Goal: Task Accomplishment & Management: Use online tool/utility

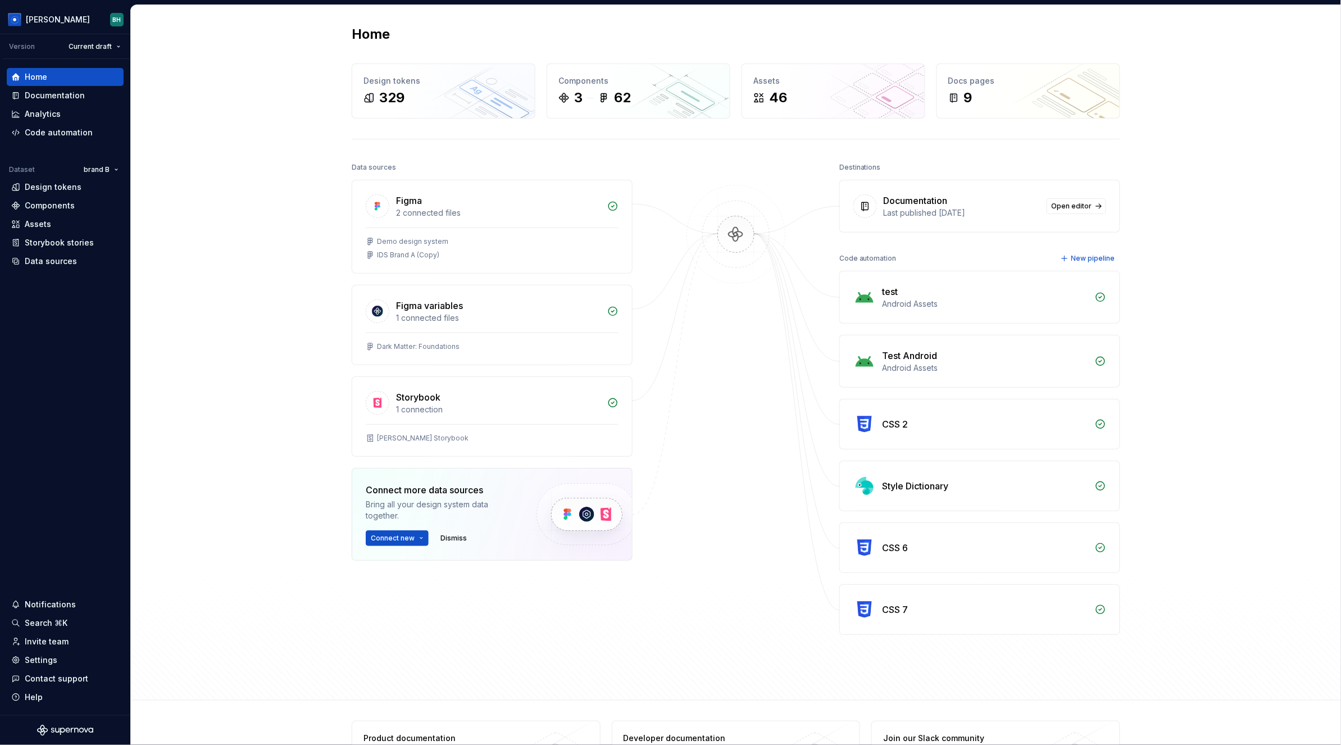
click at [273, 193] on div "Home Design tokens 329 Components 3 62 Assets 46 Docs pages 9 Data sources Figm…" at bounding box center [736, 352] width 1210 height 695
click at [69, 131] on div "Code automation" at bounding box center [59, 132] width 68 height 11
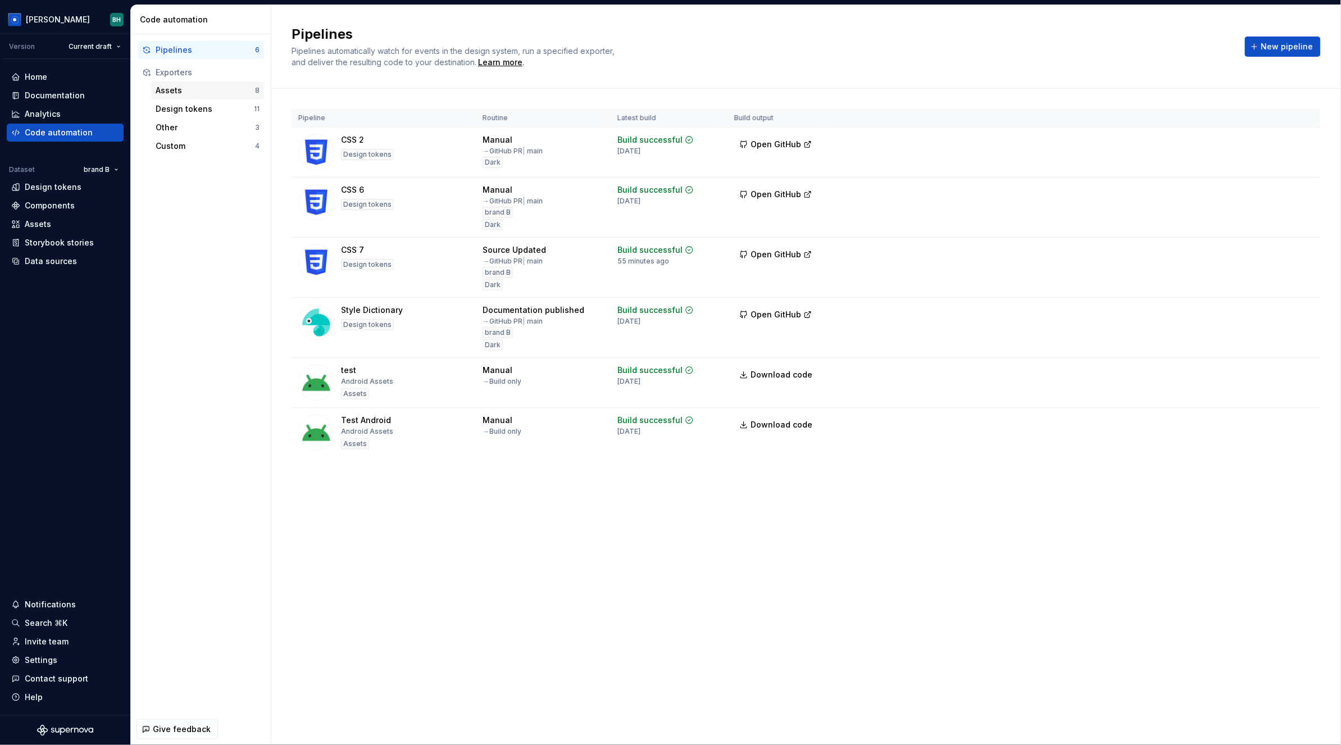
click at [222, 92] on div "Assets" at bounding box center [205, 90] width 99 height 11
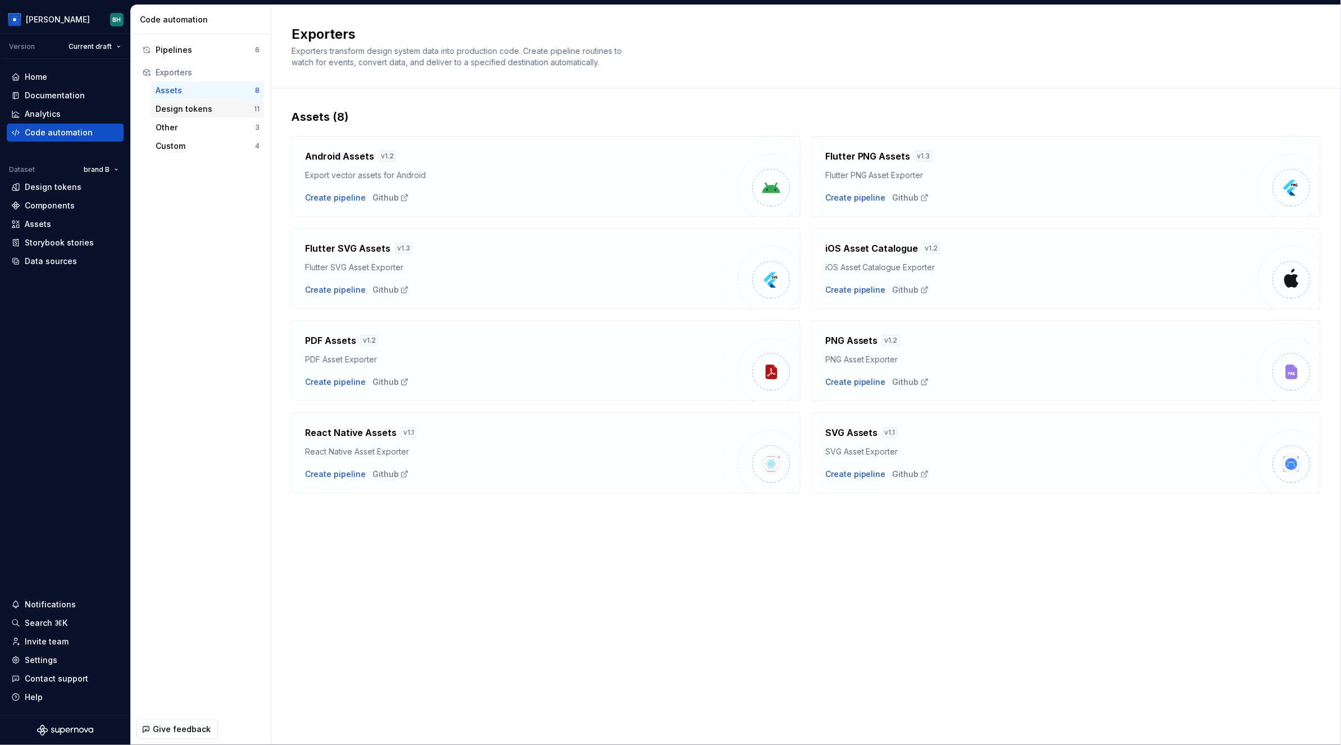
click at [205, 106] on div "Design tokens" at bounding box center [205, 108] width 98 height 11
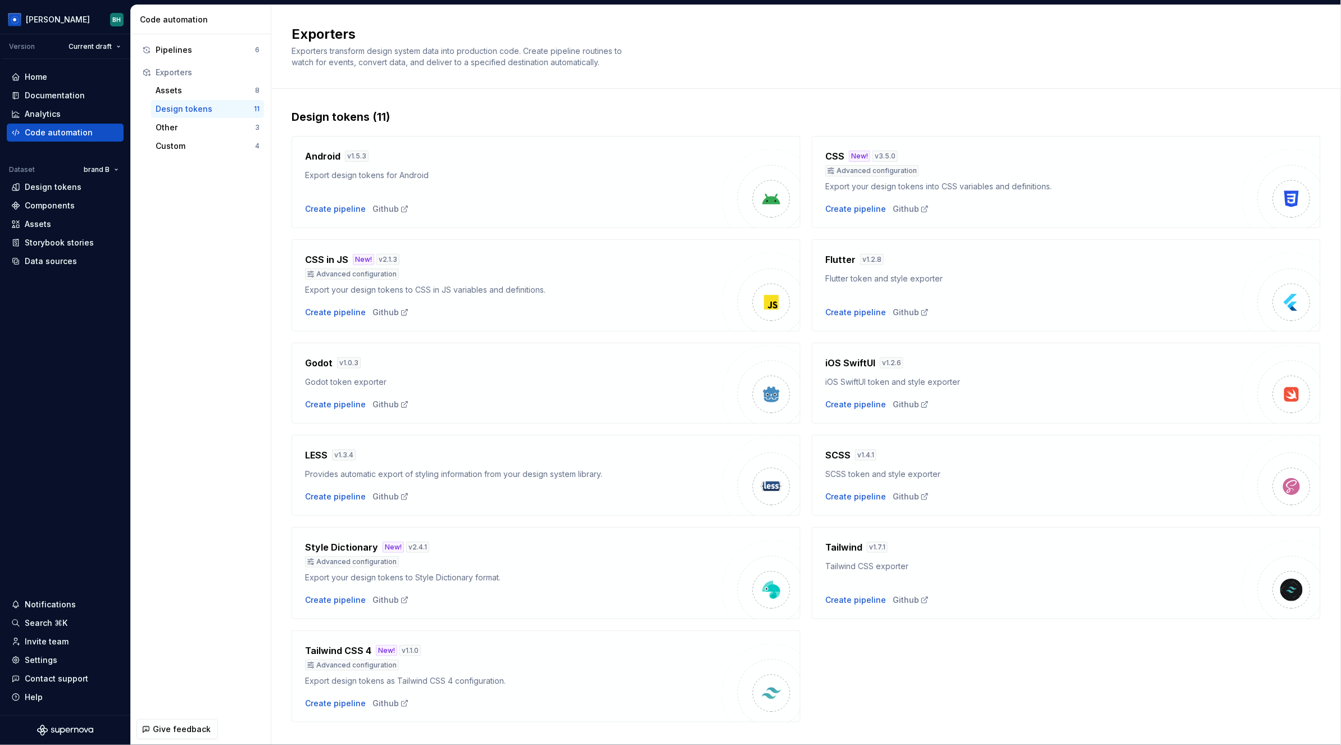
scroll to position [20, 0]
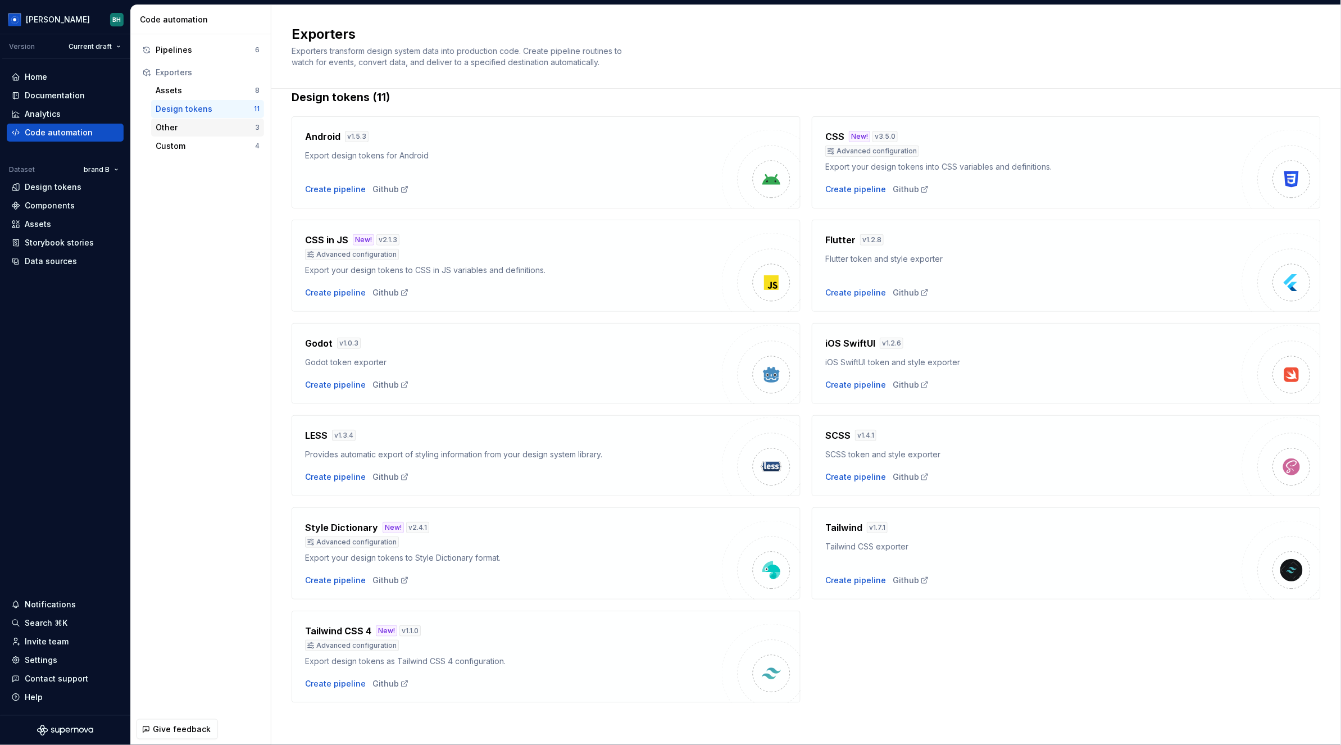
click at [196, 128] on div "Other" at bounding box center [205, 127] width 99 height 11
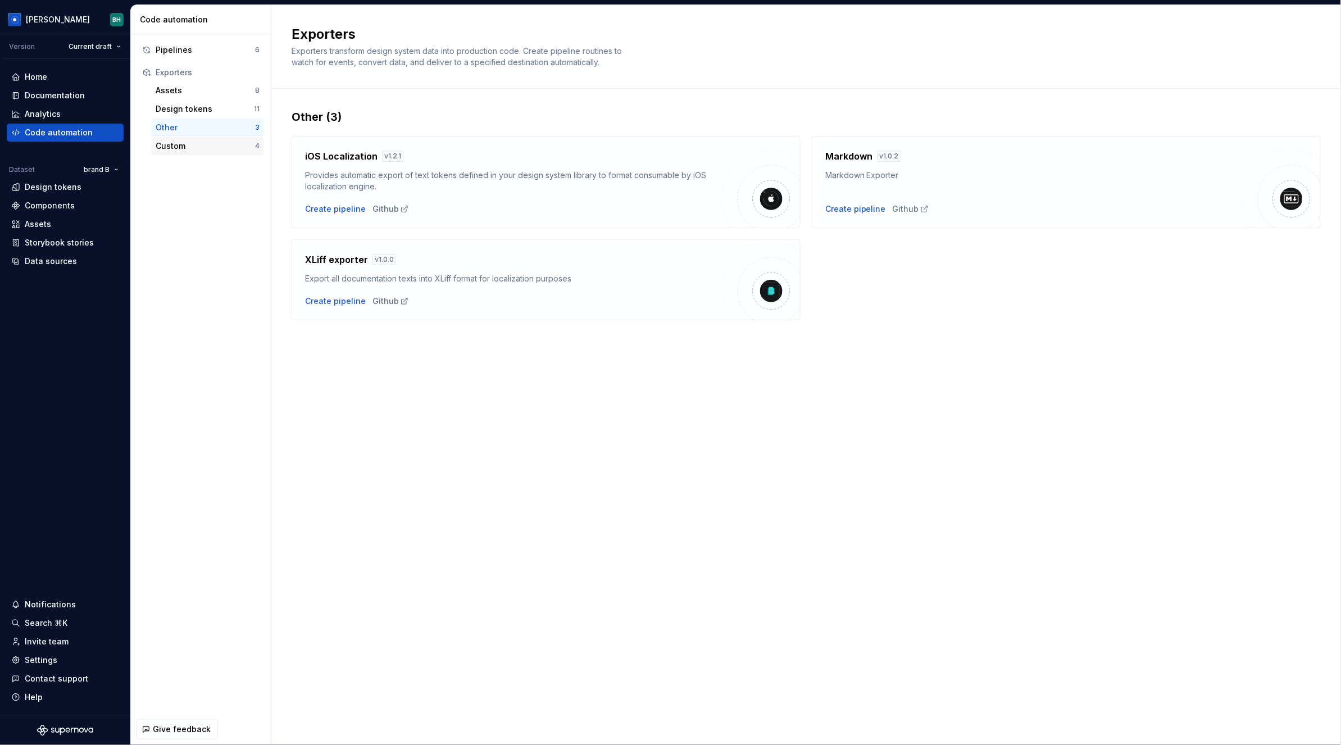
click at [182, 150] on div "Custom" at bounding box center [205, 145] width 99 height 11
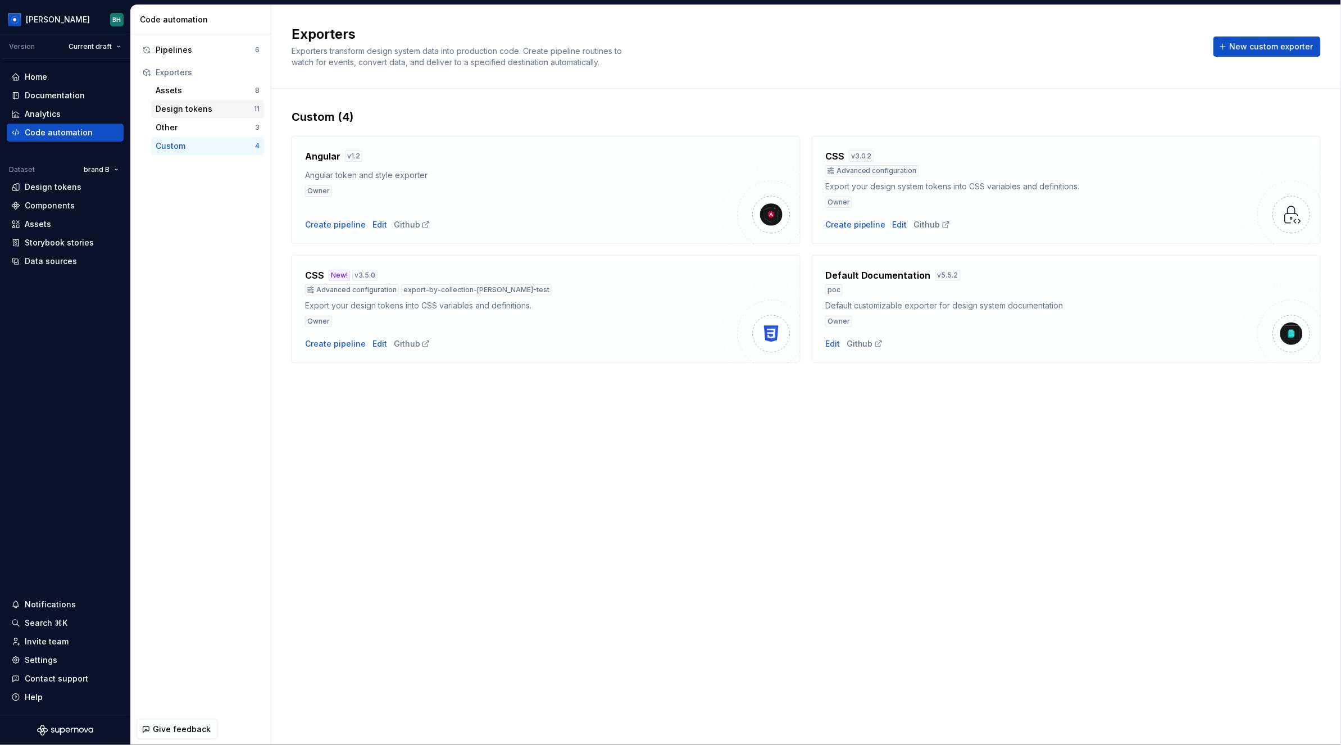
click at [208, 109] on div "Design tokens" at bounding box center [205, 108] width 98 height 11
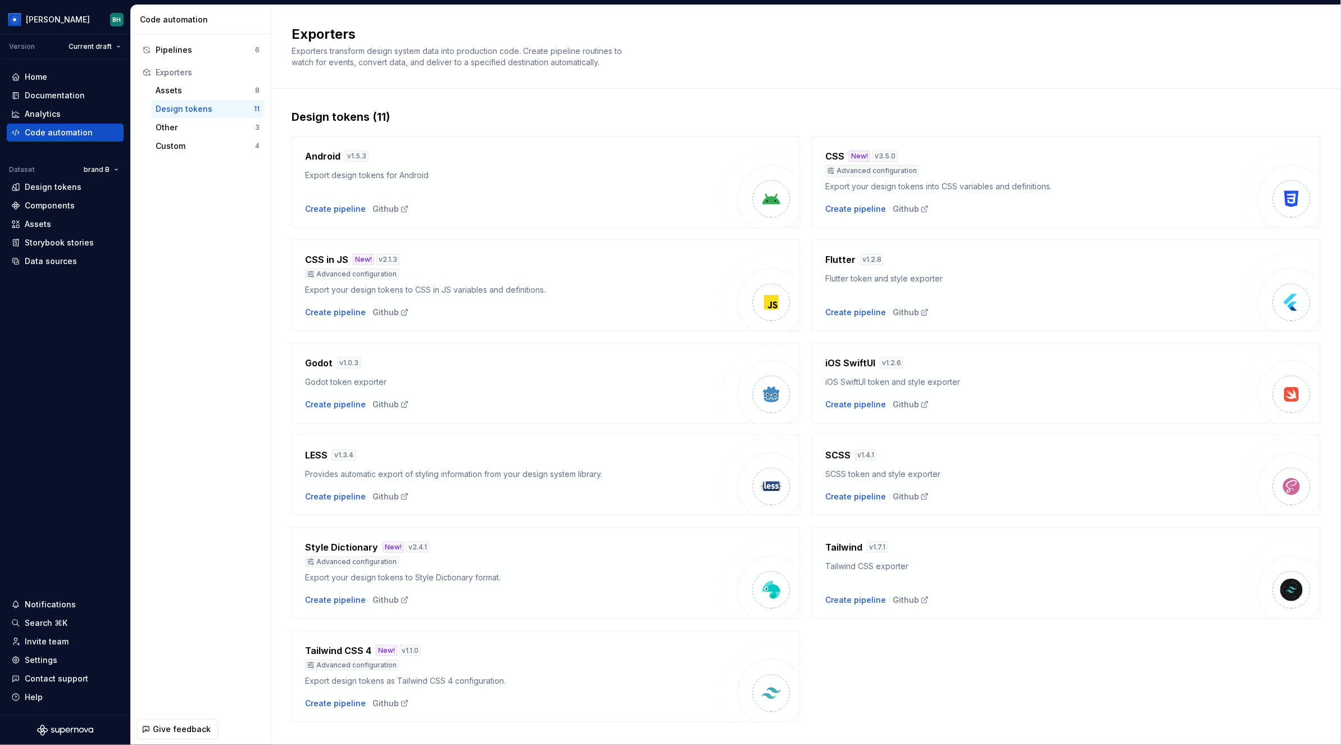
scroll to position [20, 0]
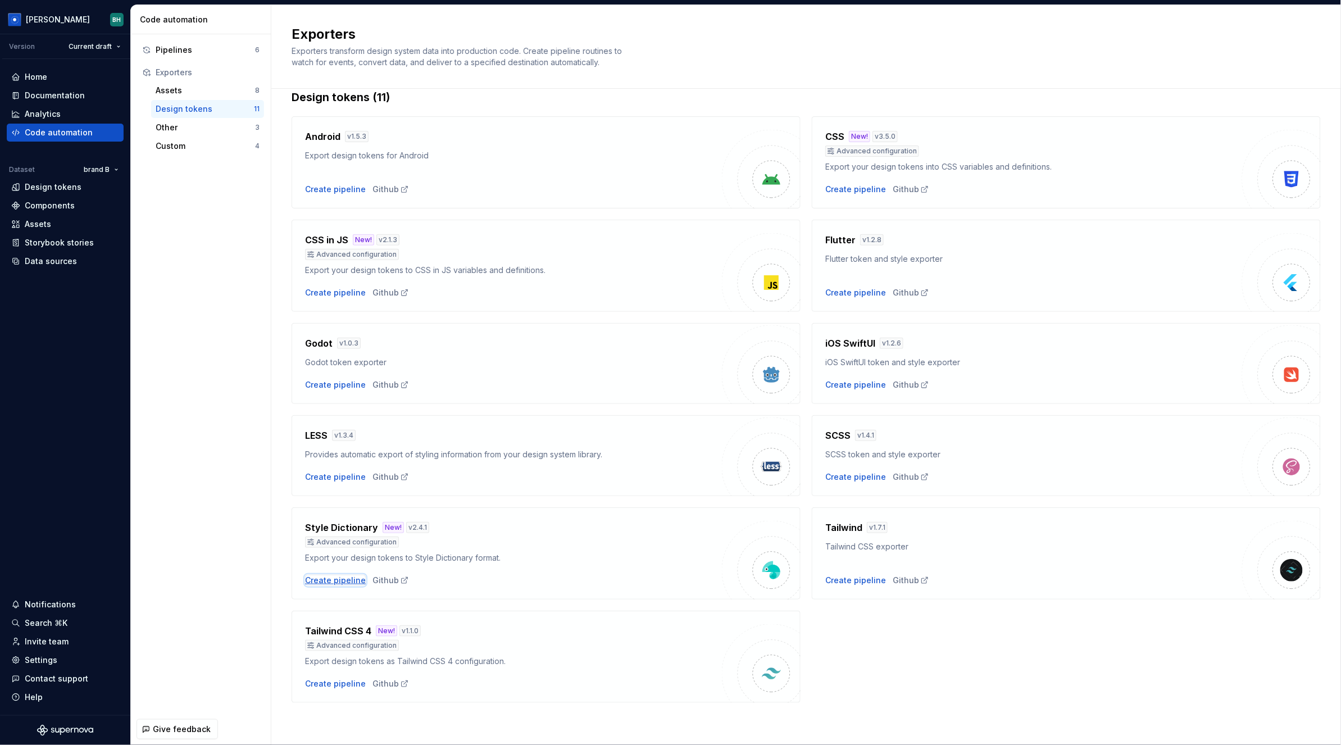
click at [348, 582] on div "Create pipeline" at bounding box center [335, 580] width 61 height 11
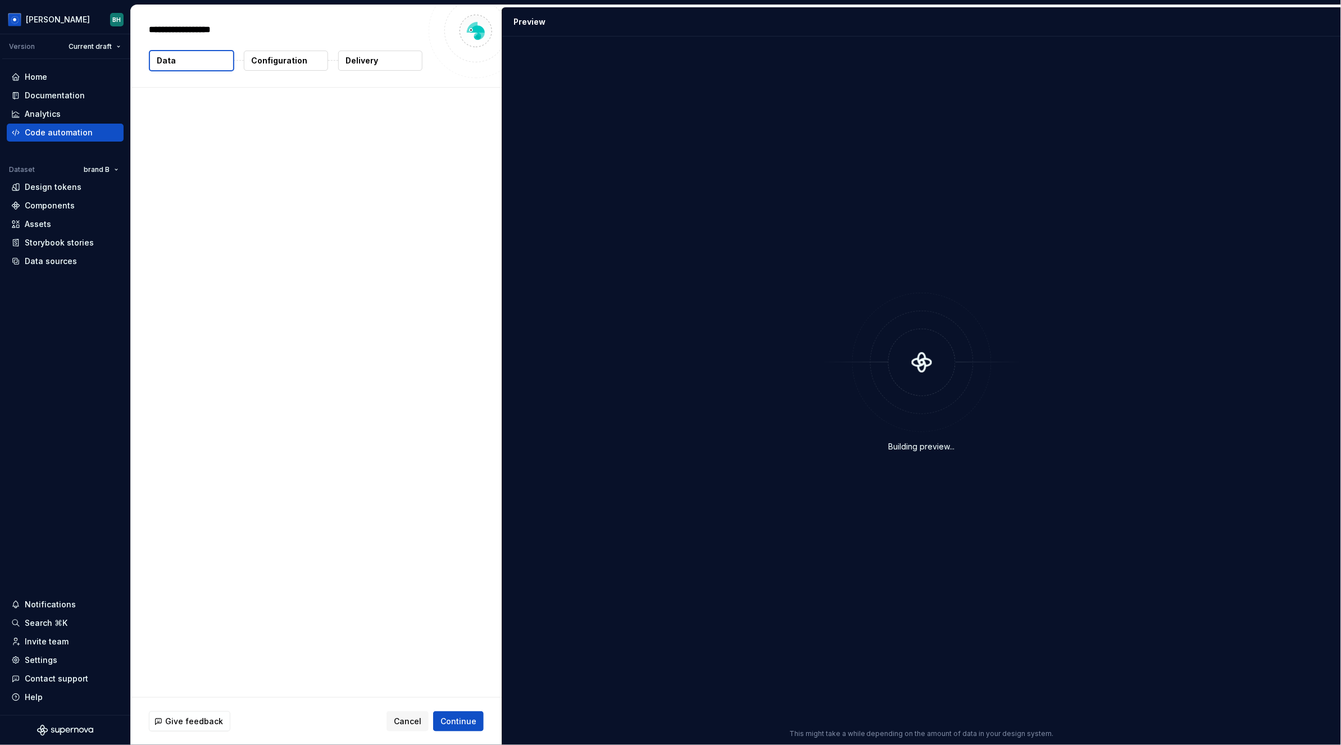
type textarea "*"
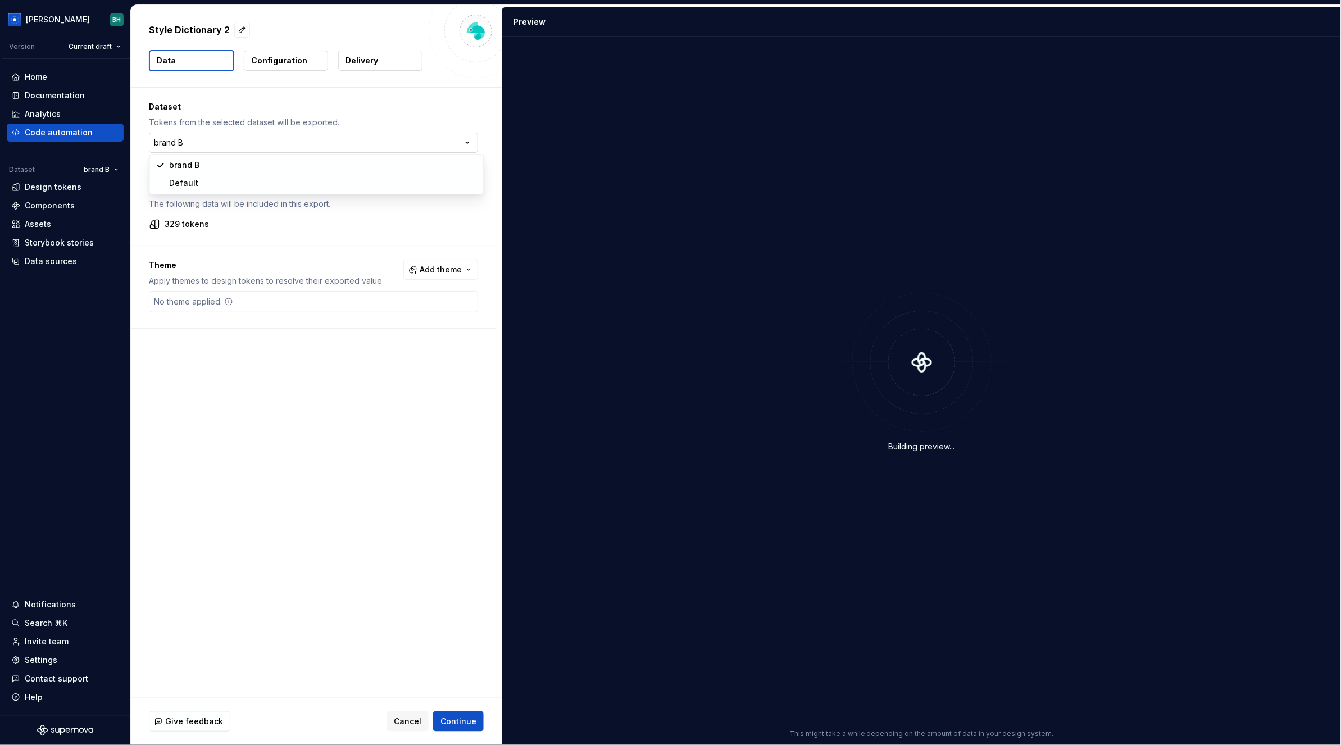
click at [249, 141] on html "[PERSON_NAME] Version Current draft Home Documentation Analytics Code automatio…" at bounding box center [670, 372] width 1341 height 745
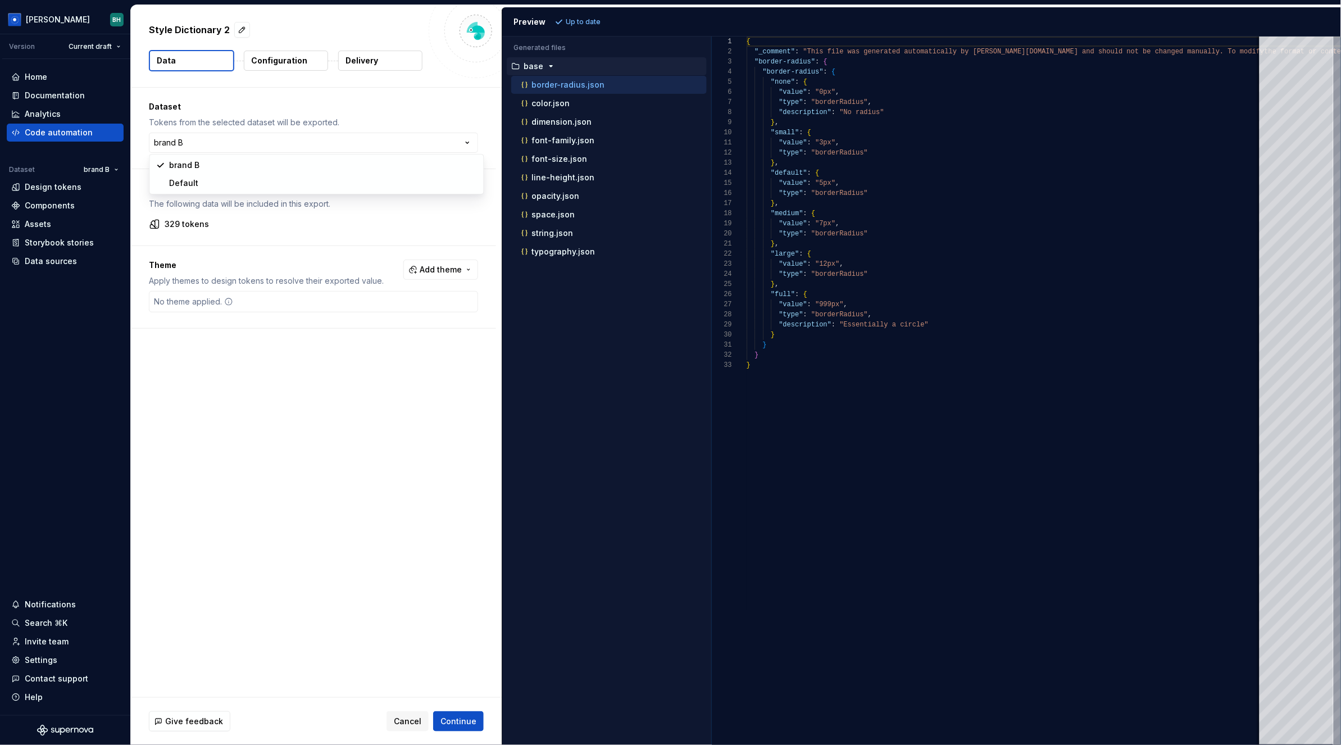
click at [350, 111] on html "[PERSON_NAME] Version Current draft Home Documentation Analytics Code automatio…" at bounding box center [670, 372] width 1341 height 745
click at [450, 274] on span "Add theme" at bounding box center [441, 269] width 42 height 11
click at [360, 334] on div "Suggestions" at bounding box center [360, 332] width 9 height 9
click at [394, 512] on html "[PERSON_NAME] Version Current draft Home Documentation Analytics Code automatio…" at bounding box center [670, 372] width 1341 height 745
click at [587, 21] on span "Refresh preview" at bounding box center [594, 21] width 56 height 9
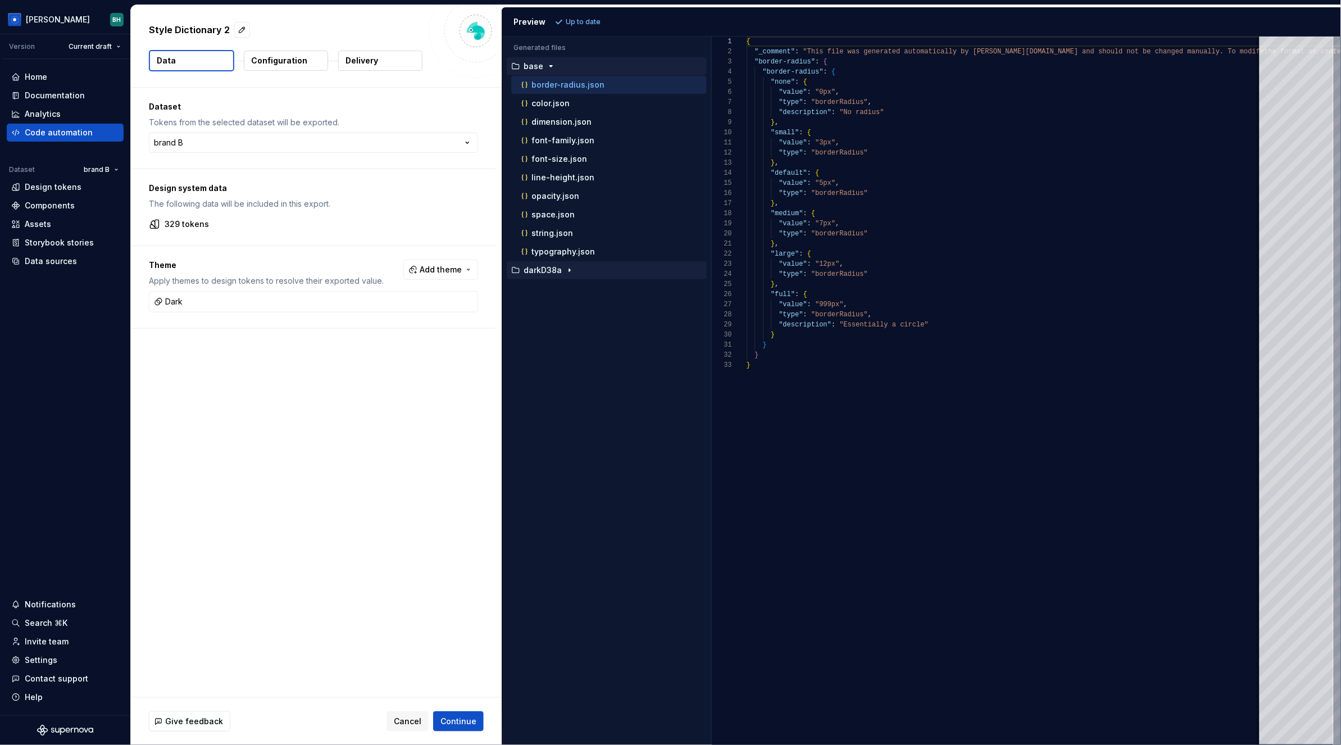
click at [558, 272] on p "darkD38a" at bounding box center [543, 270] width 38 height 9
click at [261, 47] on div "Style Dictionary 2 Data Configuration Delivery" at bounding box center [316, 46] width 371 height 82
click at [273, 61] on p "Configuration" at bounding box center [279, 60] width 56 height 11
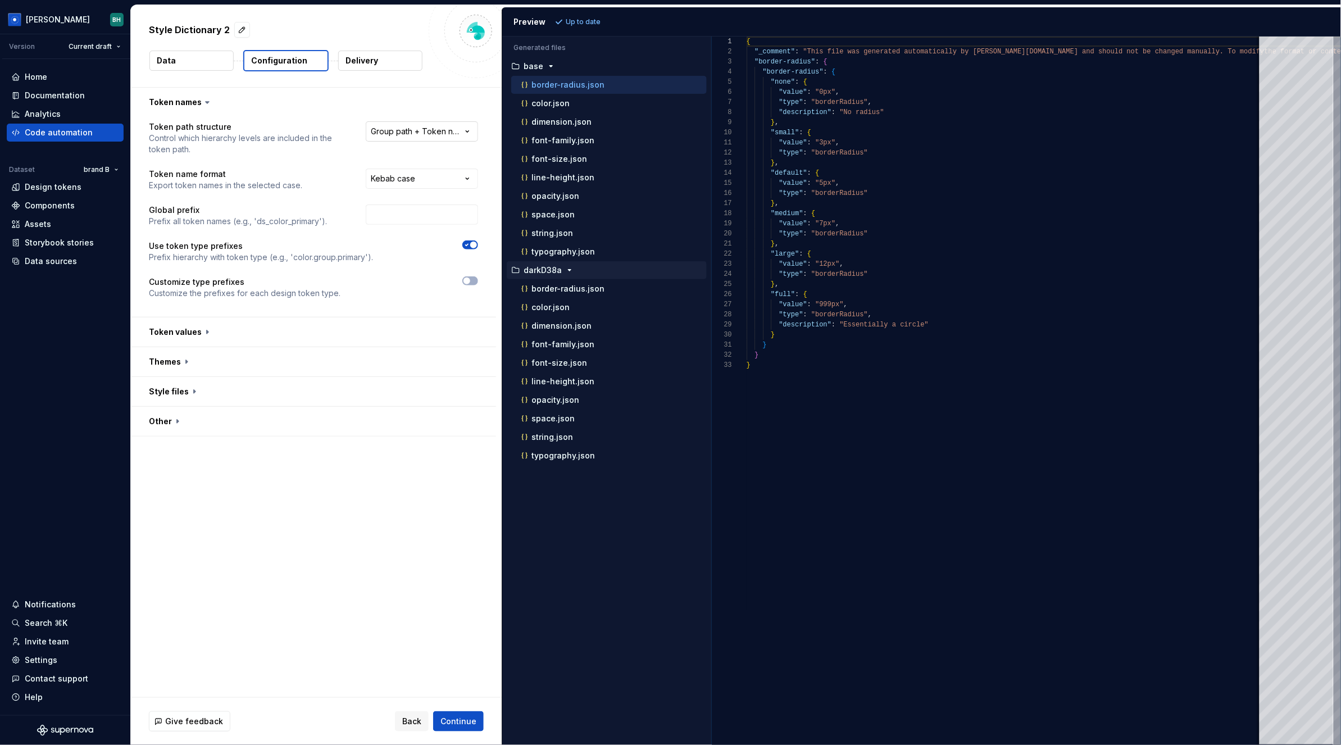
click at [404, 130] on html "**********" at bounding box center [670, 372] width 1341 height 745
click at [345, 111] on html "**********" at bounding box center [670, 372] width 1341 height 745
click at [436, 214] on input "text" at bounding box center [422, 214] width 112 height 20
click at [206, 325] on button "button" at bounding box center [313, 331] width 365 height 29
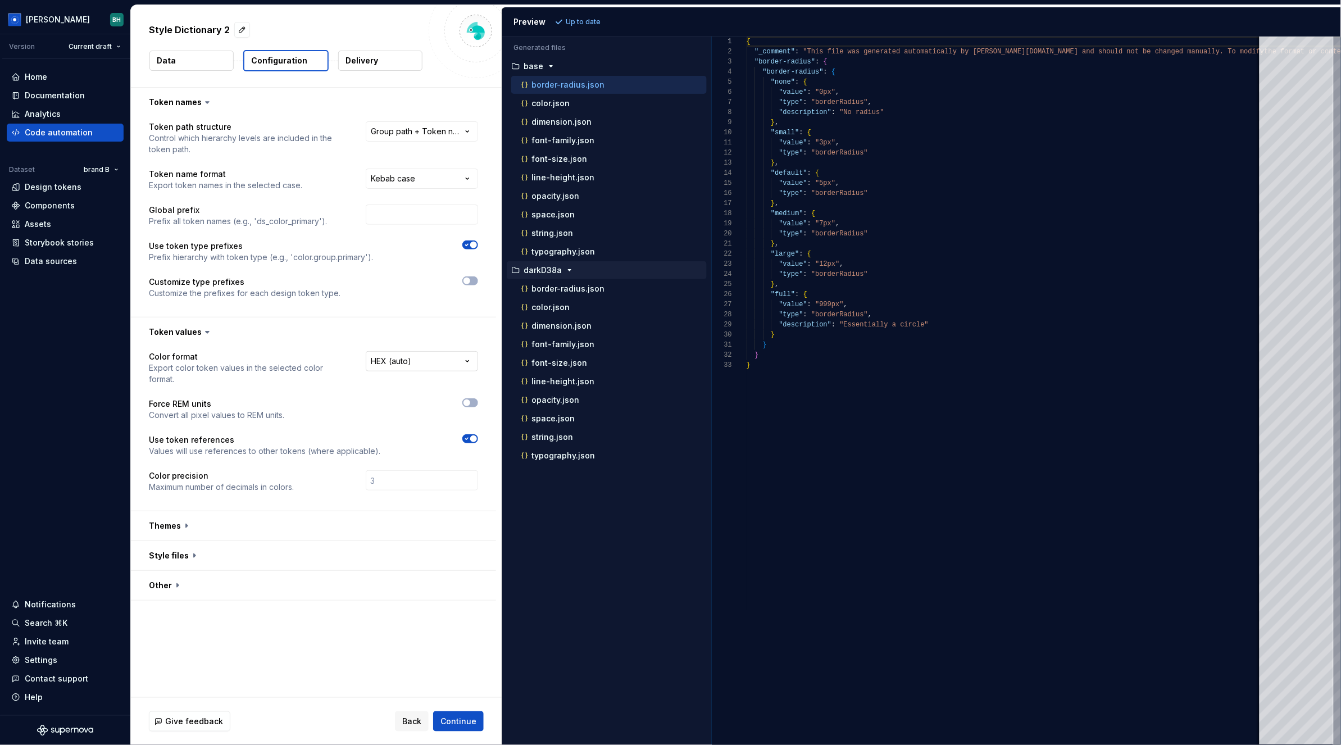
click at [431, 364] on html "**********" at bounding box center [670, 372] width 1341 height 745
click at [377, 298] on html "**********" at bounding box center [670, 372] width 1341 height 745
click at [183, 516] on button "button" at bounding box center [313, 525] width 365 height 29
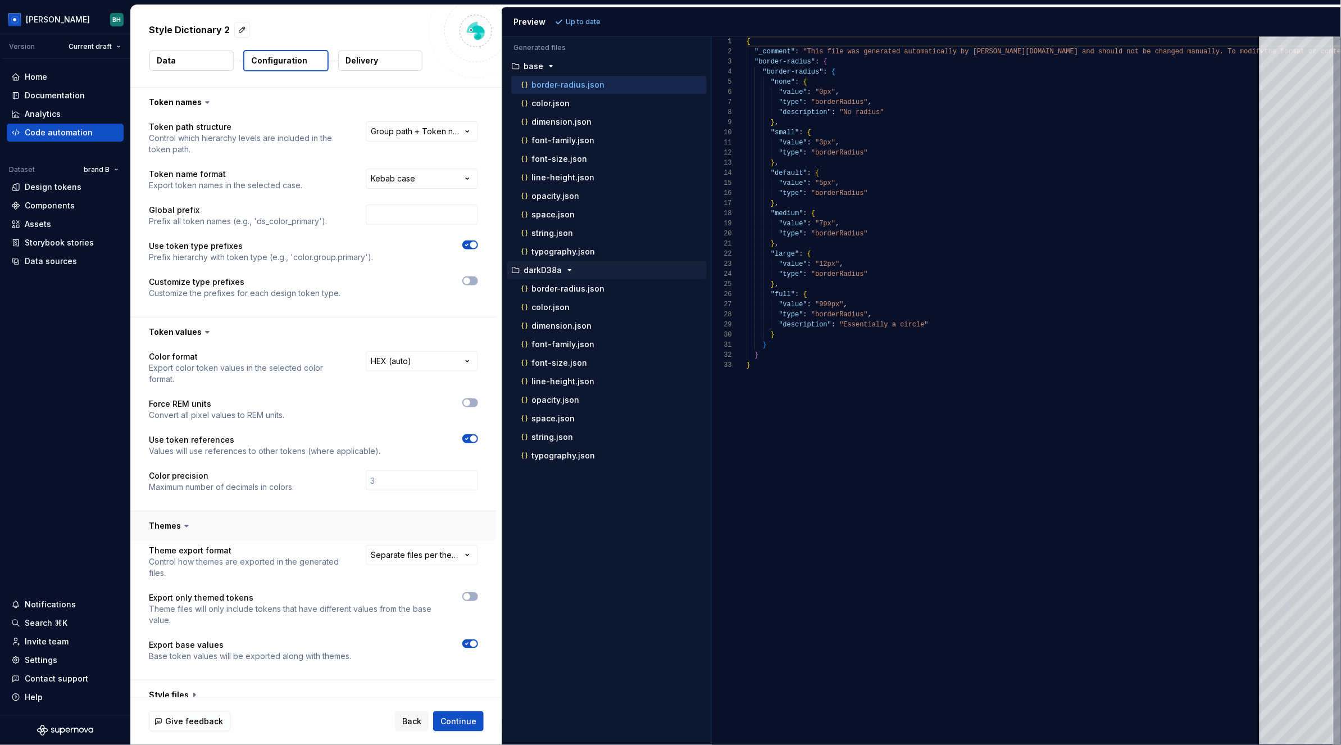
scroll to position [31, 0]
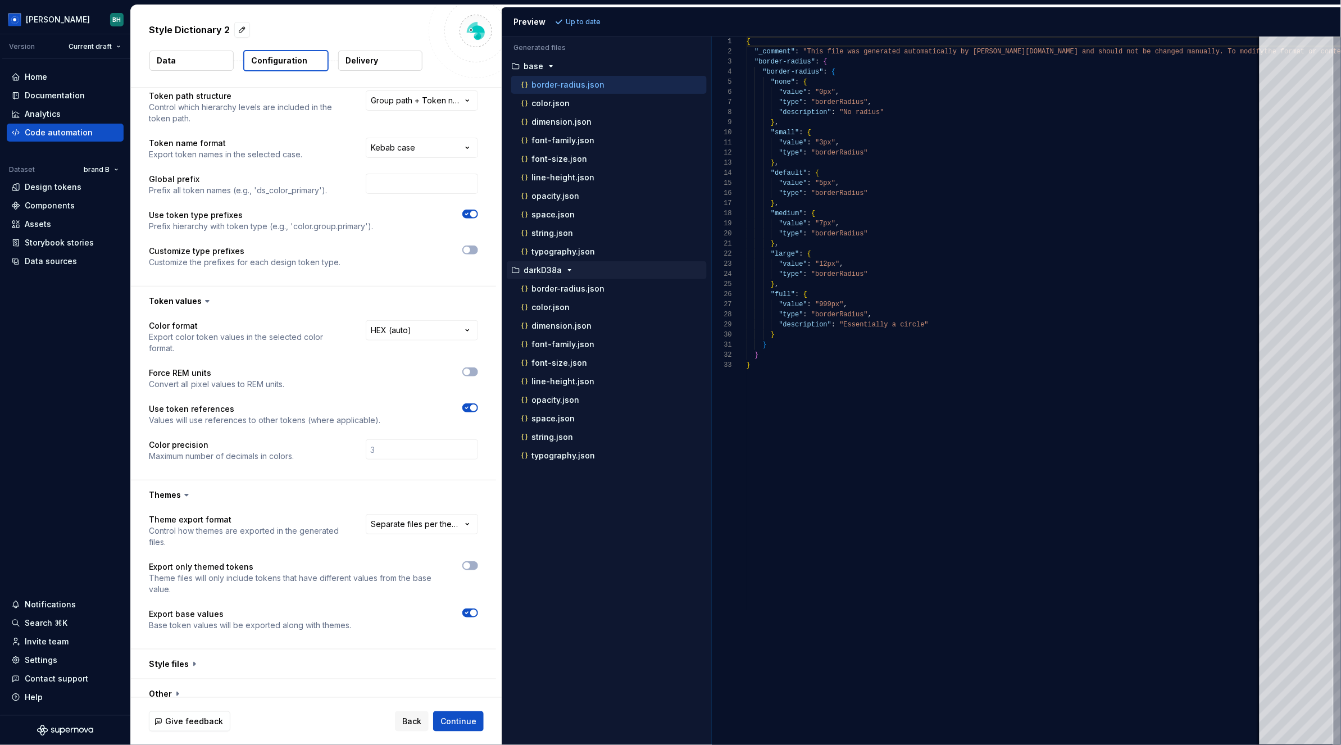
click at [369, 60] on p "Delivery" at bounding box center [361, 60] width 33 height 11
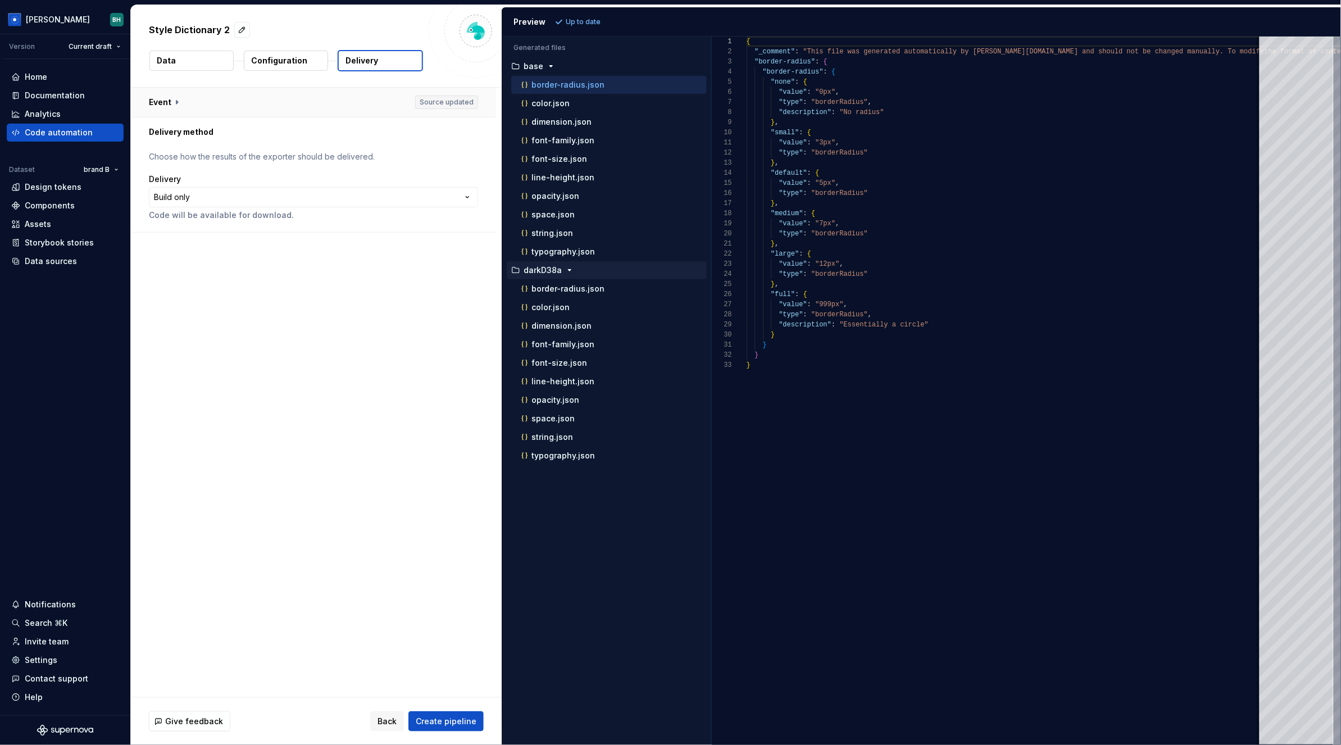
click at [179, 103] on button "button" at bounding box center [313, 102] width 365 height 29
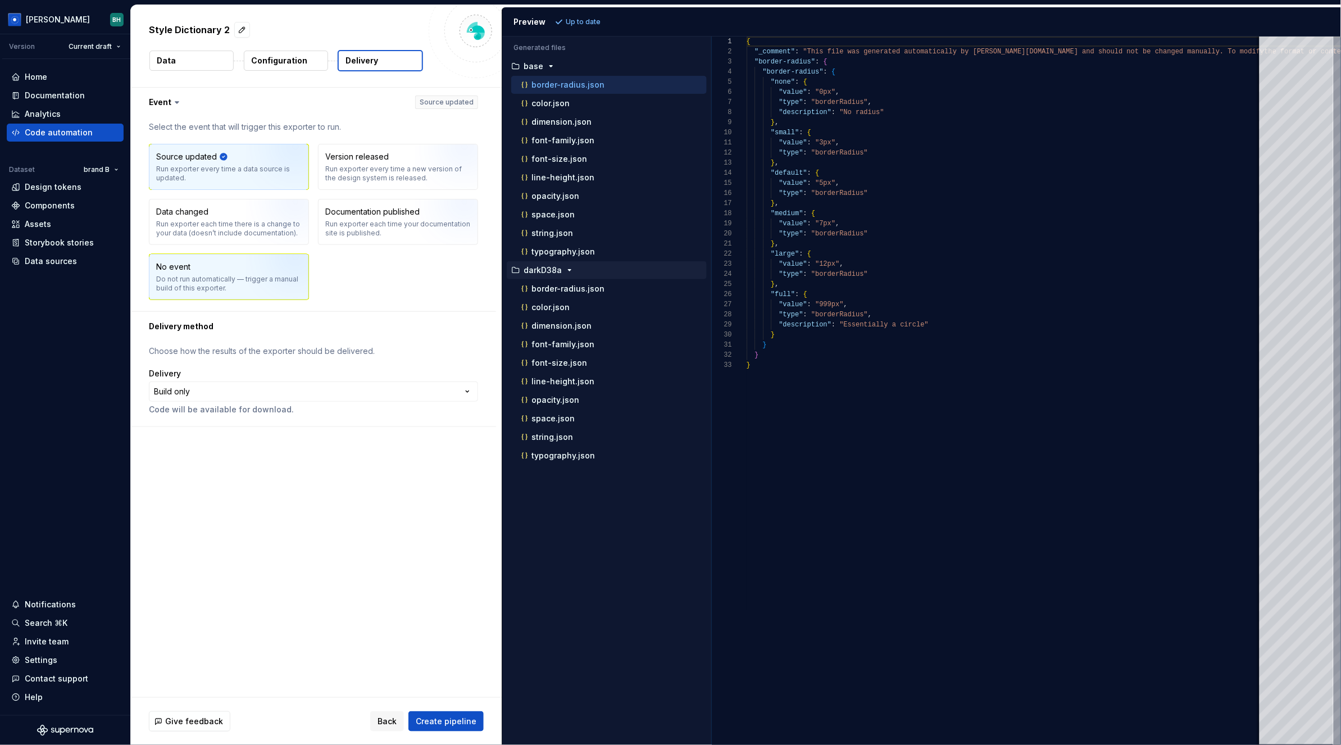
click at [240, 276] on div "Do not run automatically — trigger a manual build of this exporter." at bounding box center [229, 284] width 146 height 18
click at [267, 162] on img "button" at bounding box center [281, 170] width 72 height 75
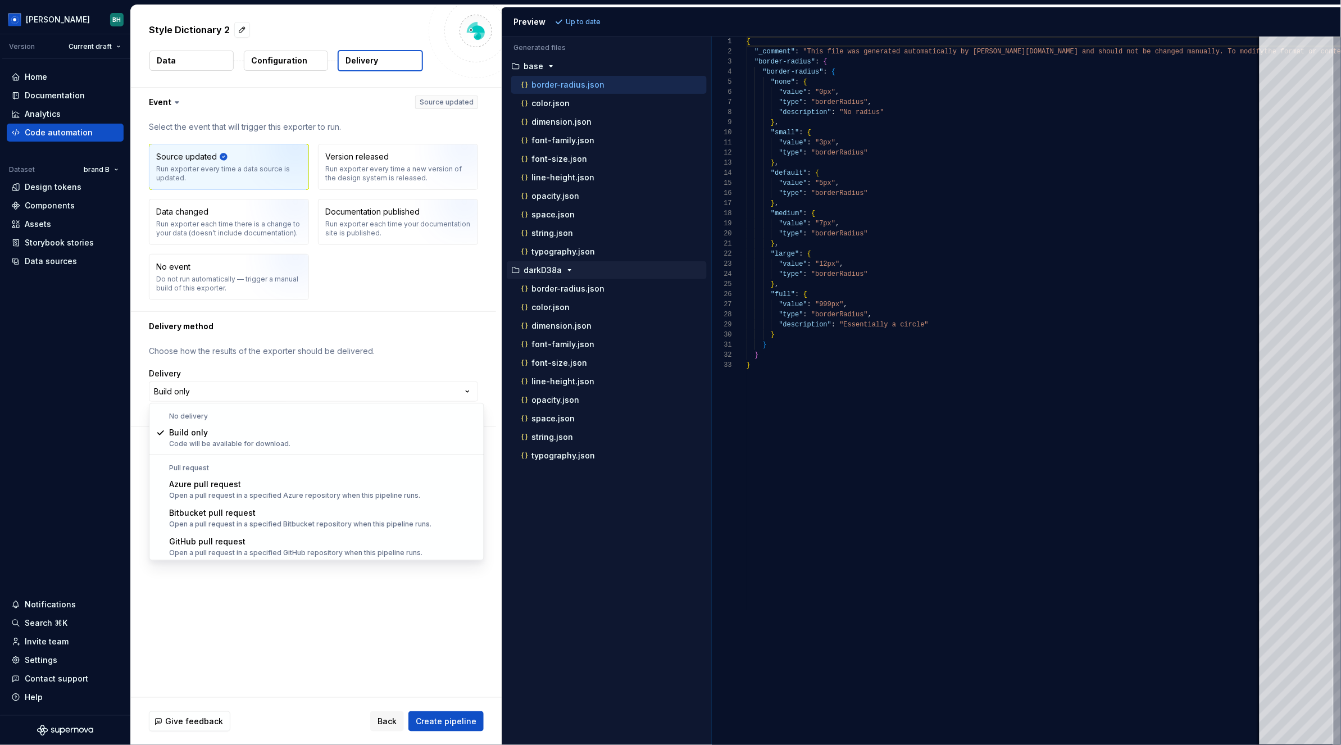
click at [263, 397] on html "**********" at bounding box center [670, 372] width 1341 height 745
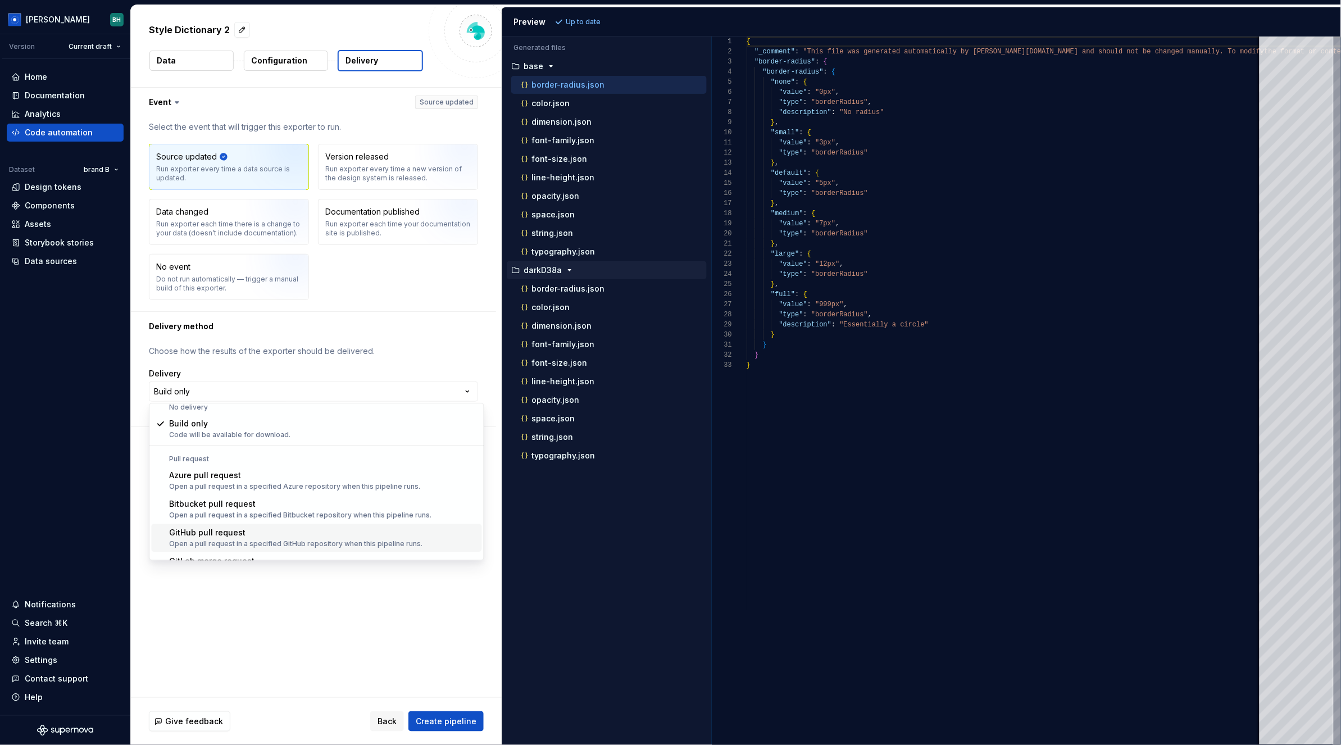
scroll to position [31, 0]
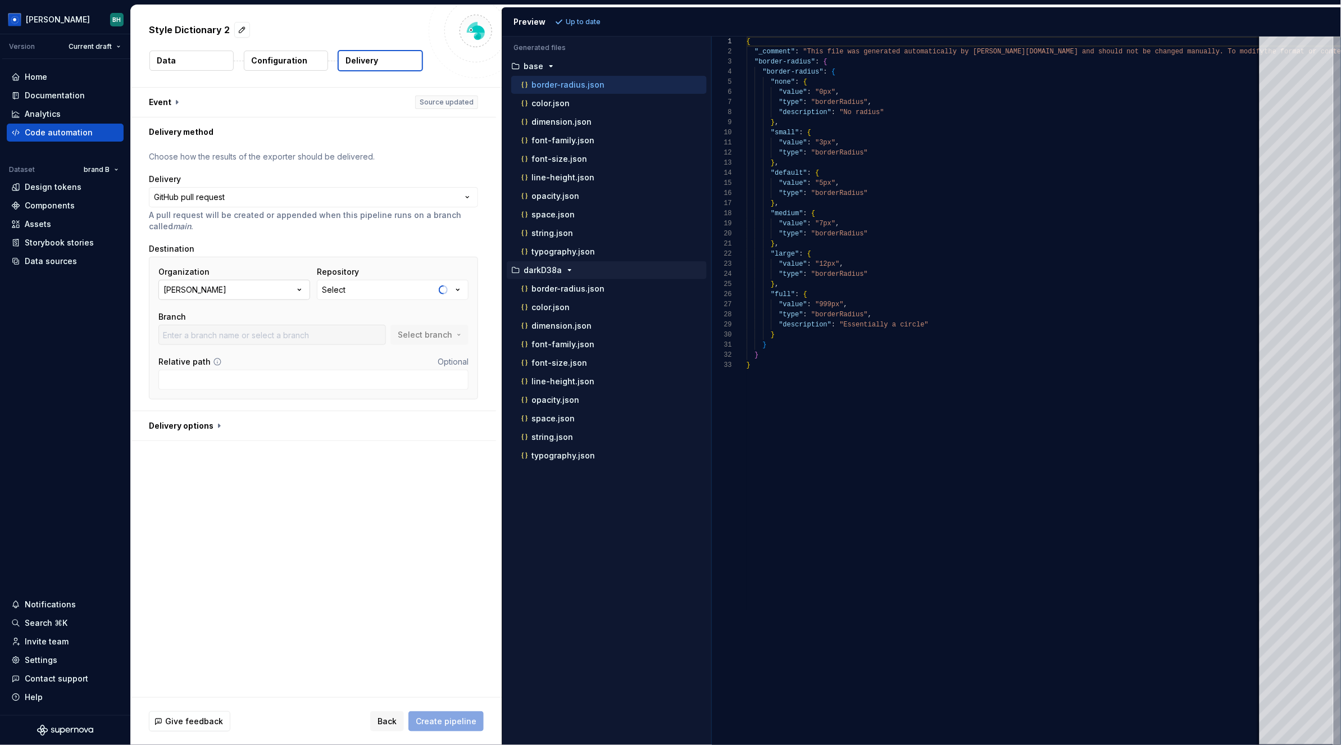
click at [256, 292] on button "[PERSON_NAME]" at bounding box center [234, 290] width 152 height 20
click at [374, 295] on button "Android" at bounding box center [393, 290] width 152 height 20
type input "main"
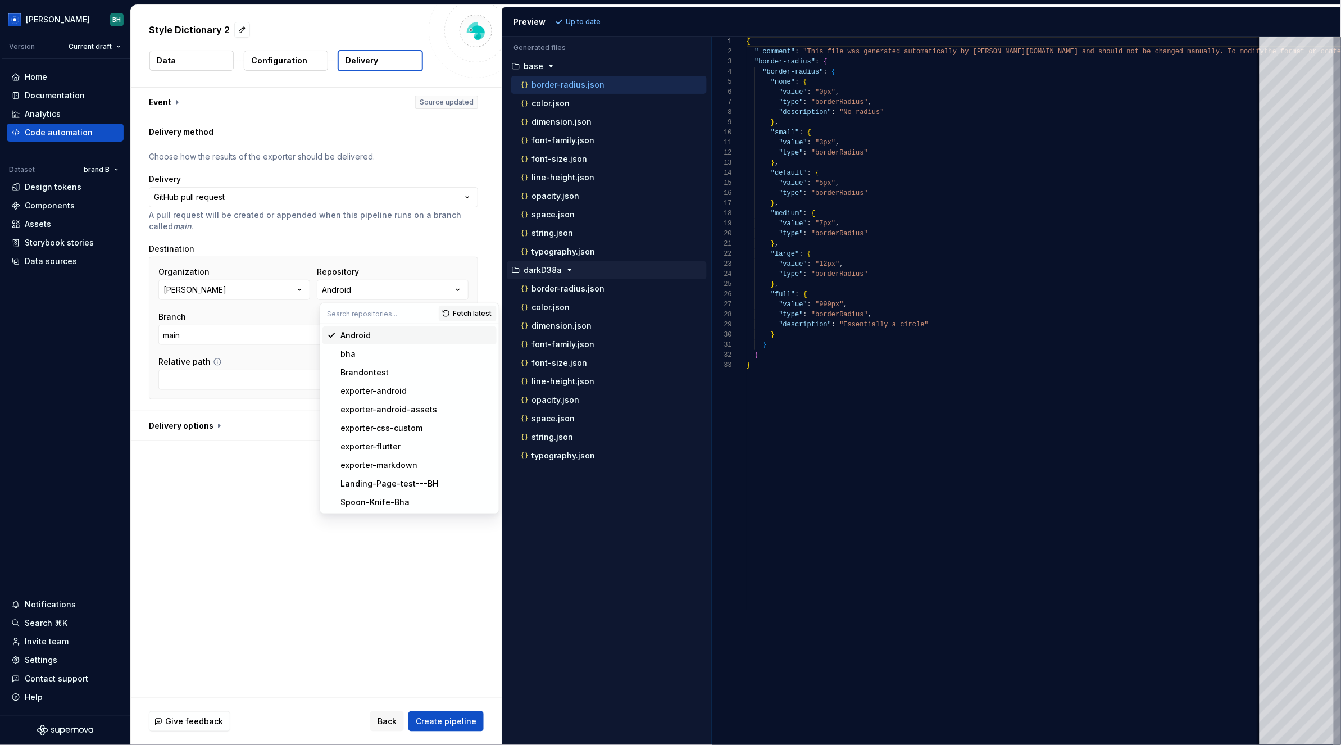
click at [289, 234] on div "**********" at bounding box center [313, 278] width 329 height 255
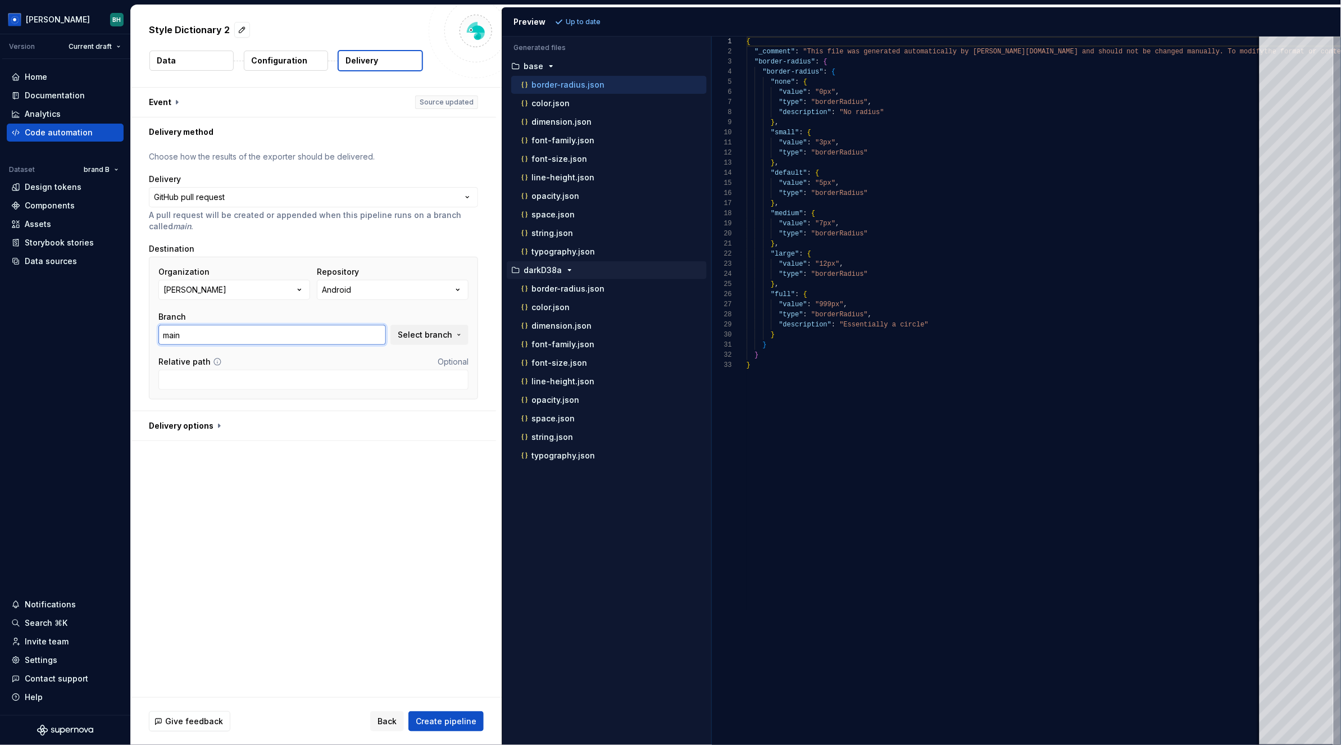
click at [360, 339] on input "main" at bounding box center [272, 335] width 228 height 20
click at [449, 346] on div "Organization [PERSON_NAME] Repository Android Branch main Select branch Relativ…" at bounding box center [313, 328] width 310 height 124
click at [441, 340] on button "Select branch" at bounding box center [429, 335] width 78 height 20
click at [326, 476] on div "**********" at bounding box center [316, 393] width 371 height 610
click at [245, 385] on input "Relative path" at bounding box center [313, 380] width 310 height 20
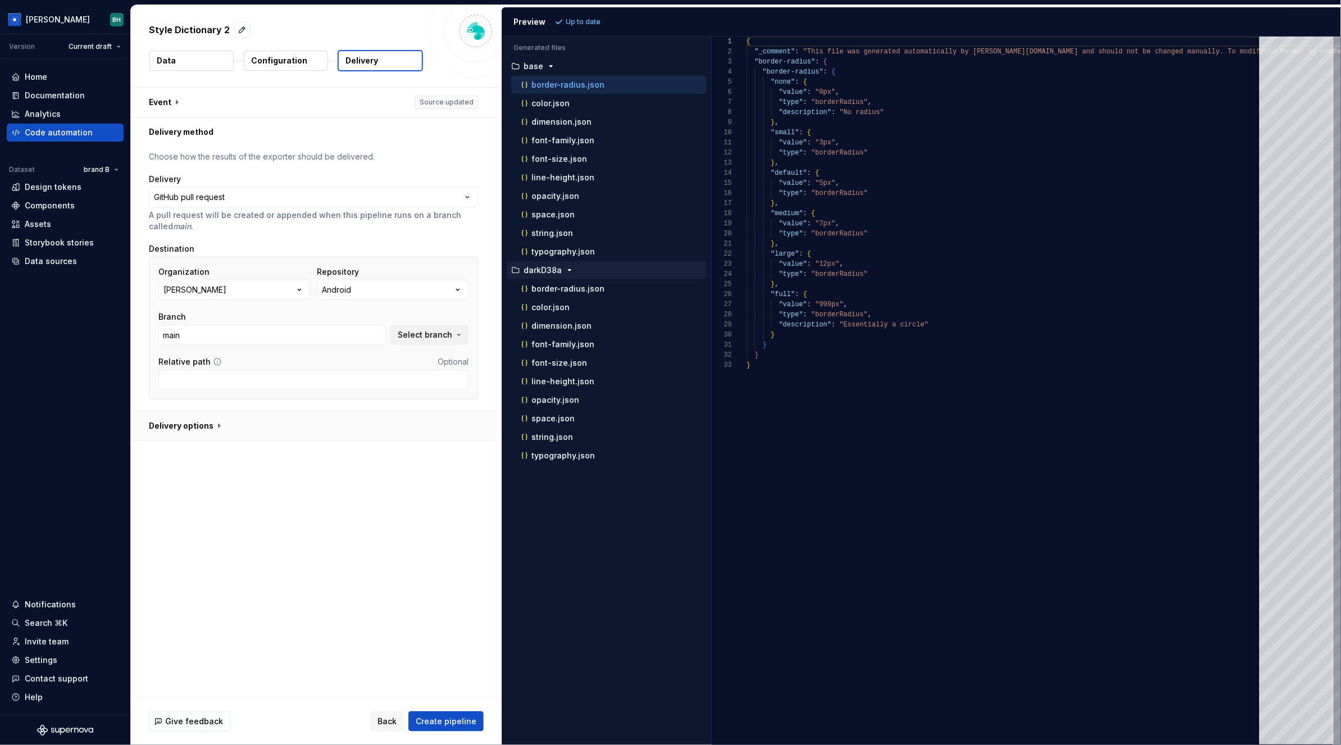
click at [215, 428] on button "button" at bounding box center [313, 425] width 365 height 29
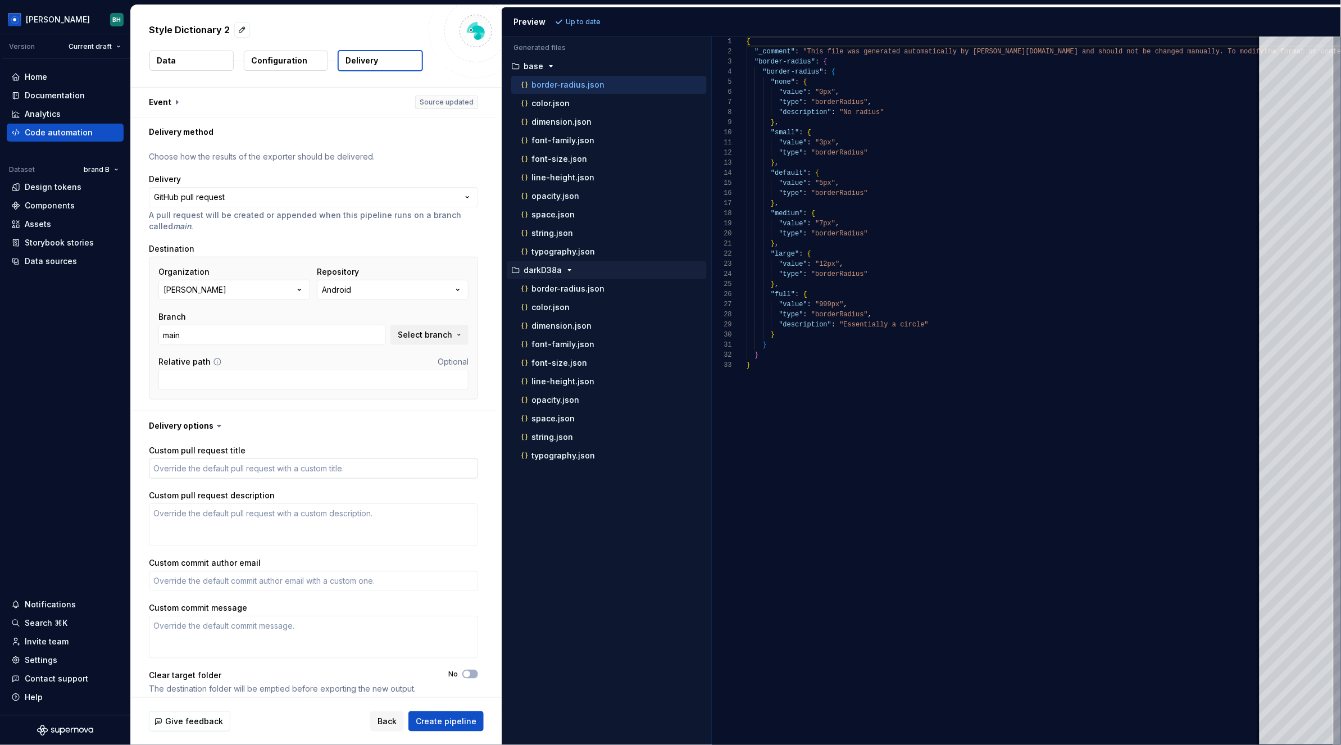
scroll to position [8, 0]
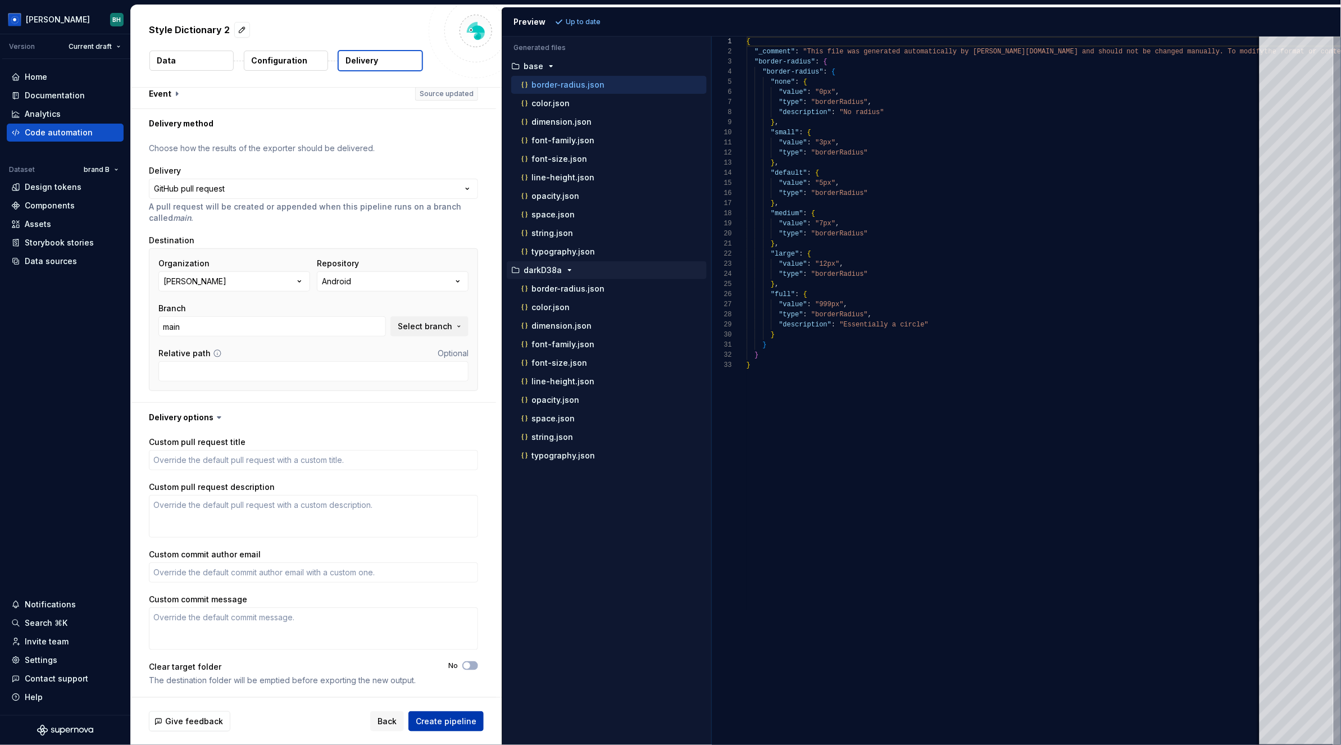
click at [450, 719] on span "Create pipeline" at bounding box center [446, 721] width 61 height 11
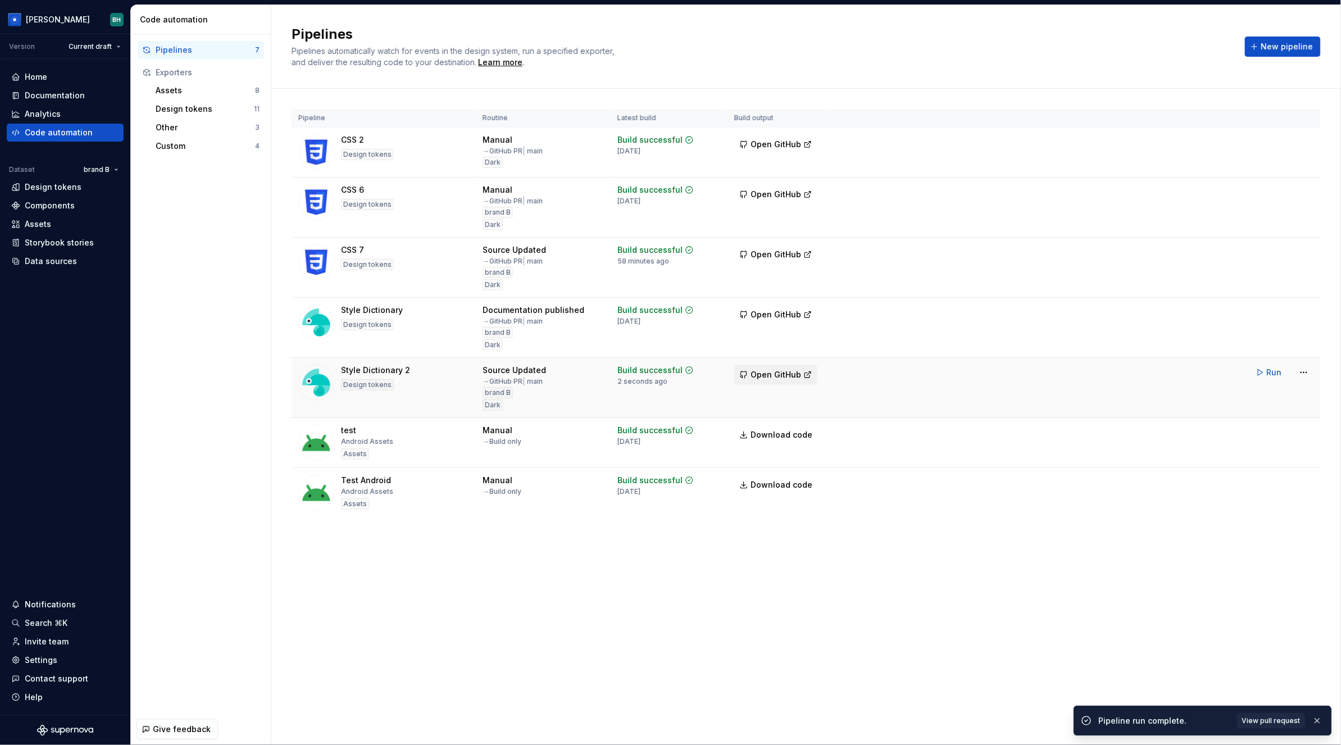
click at [772, 375] on span "Open GitHub" at bounding box center [776, 374] width 51 height 11
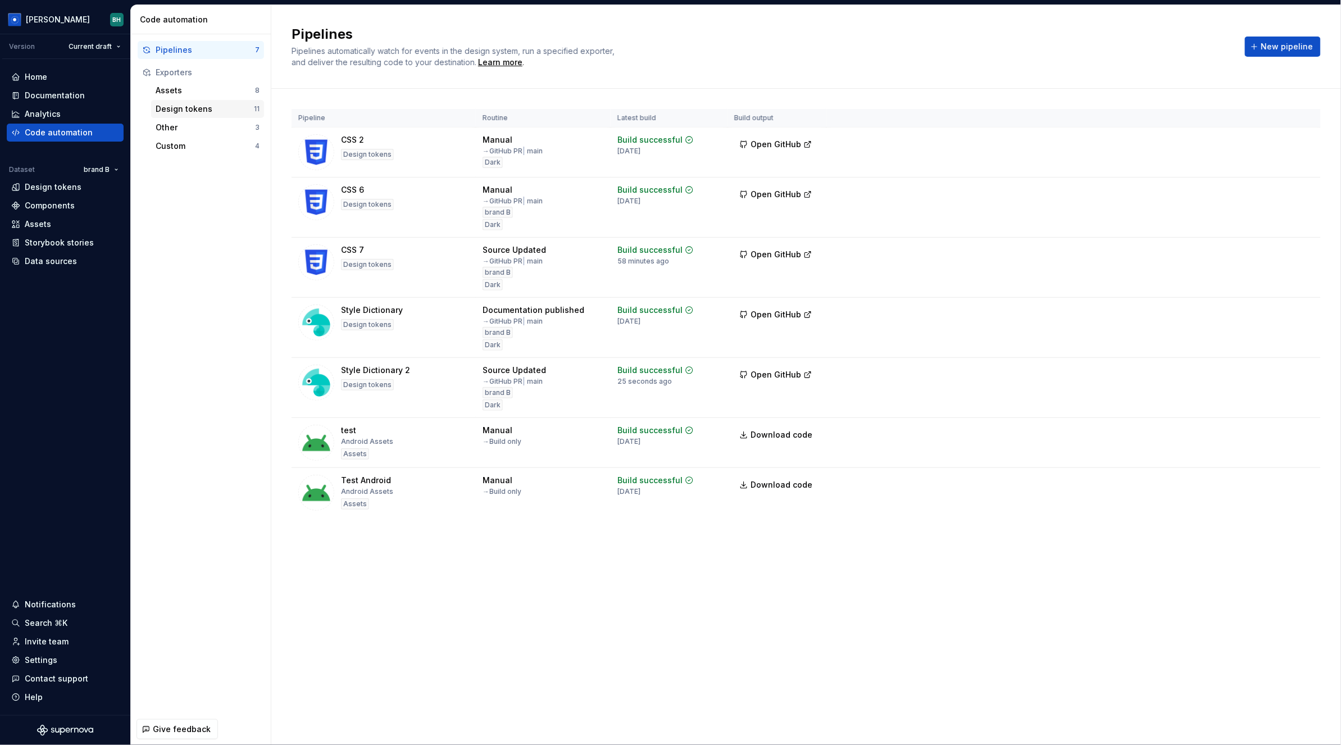
click at [221, 111] on div "Design tokens" at bounding box center [205, 108] width 98 height 11
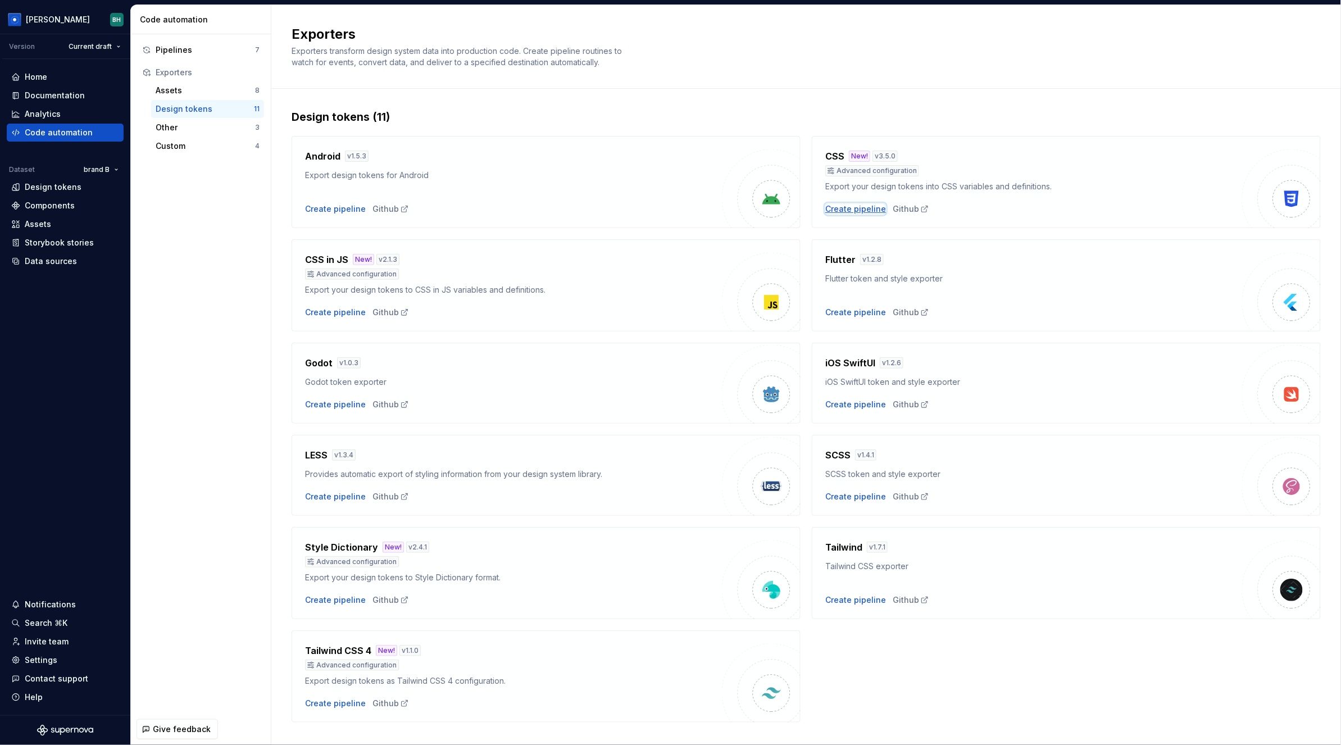
click at [862, 211] on div "Create pipeline" at bounding box center [855, 208] width 61 height 11
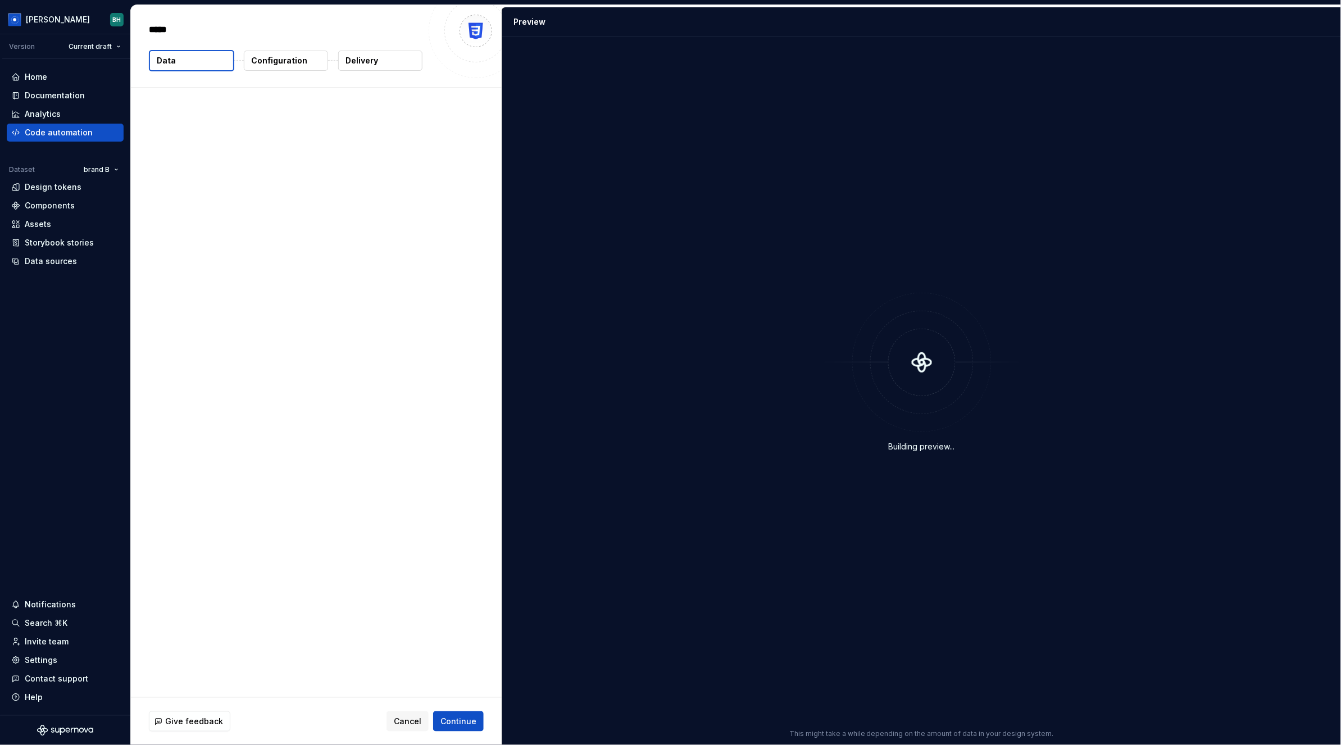
type textarea "*"
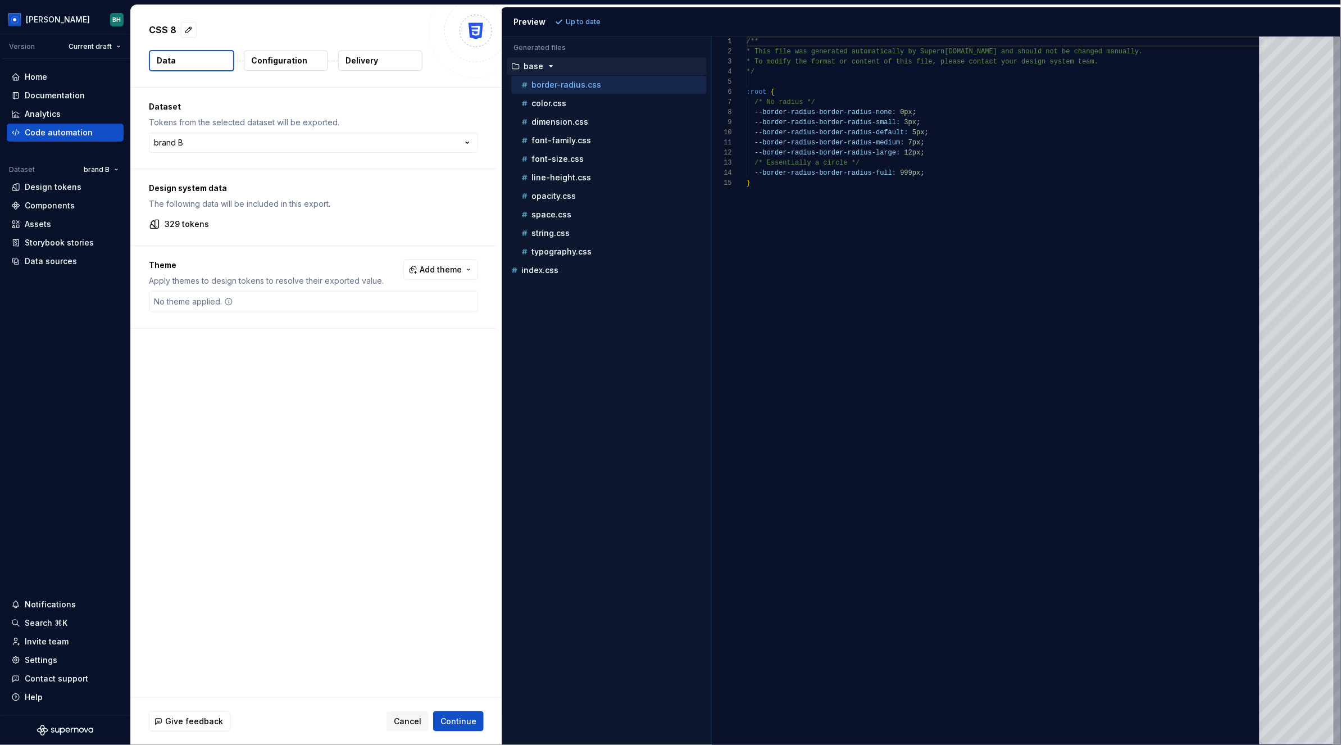
click at [283, 63] on p "Configuration" at bounding box center [279, 60] width 56 height 11
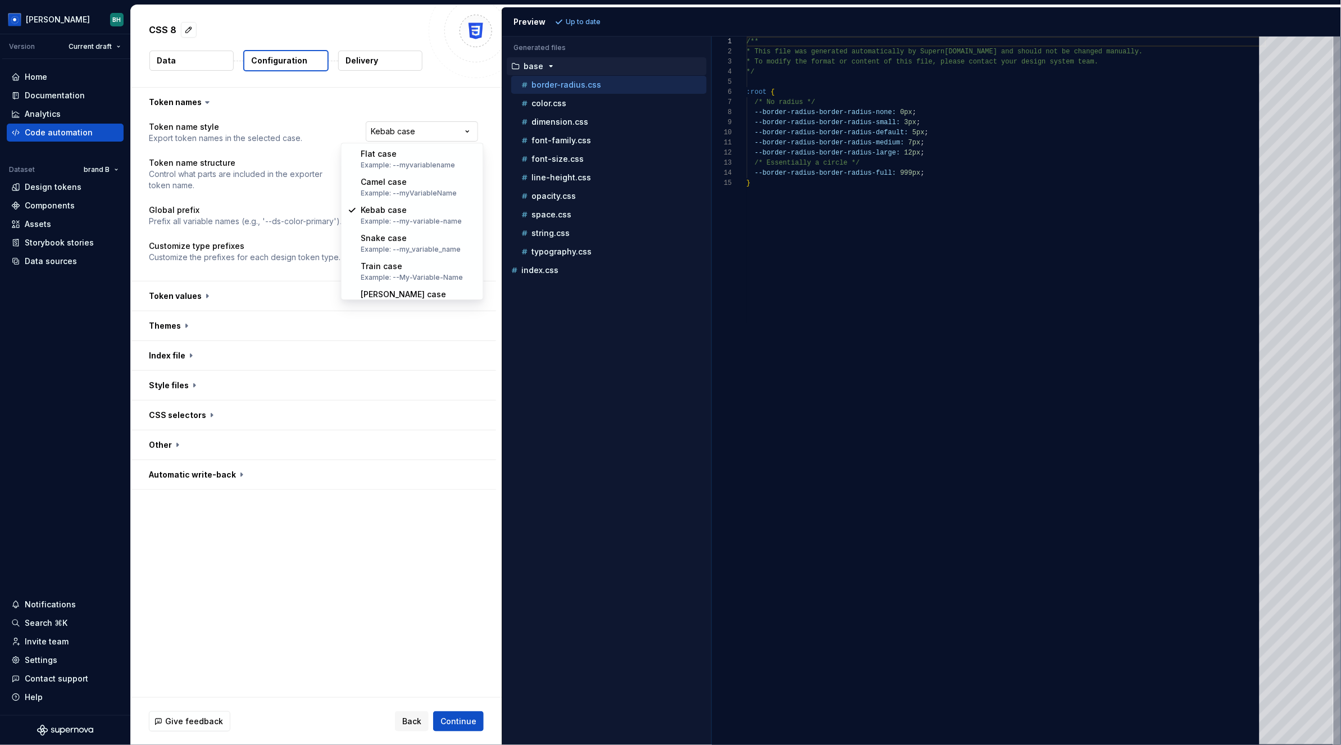
click at [429, 136] on html "**********" at bounding box center [670, 372] width 1341 height 745
click at [289, 245] on html "**********" at bounding box center [670, 372] width 1341 height 745
click at [202, 295] on button "button" at bounding box center [313, 295] width 365 height 29
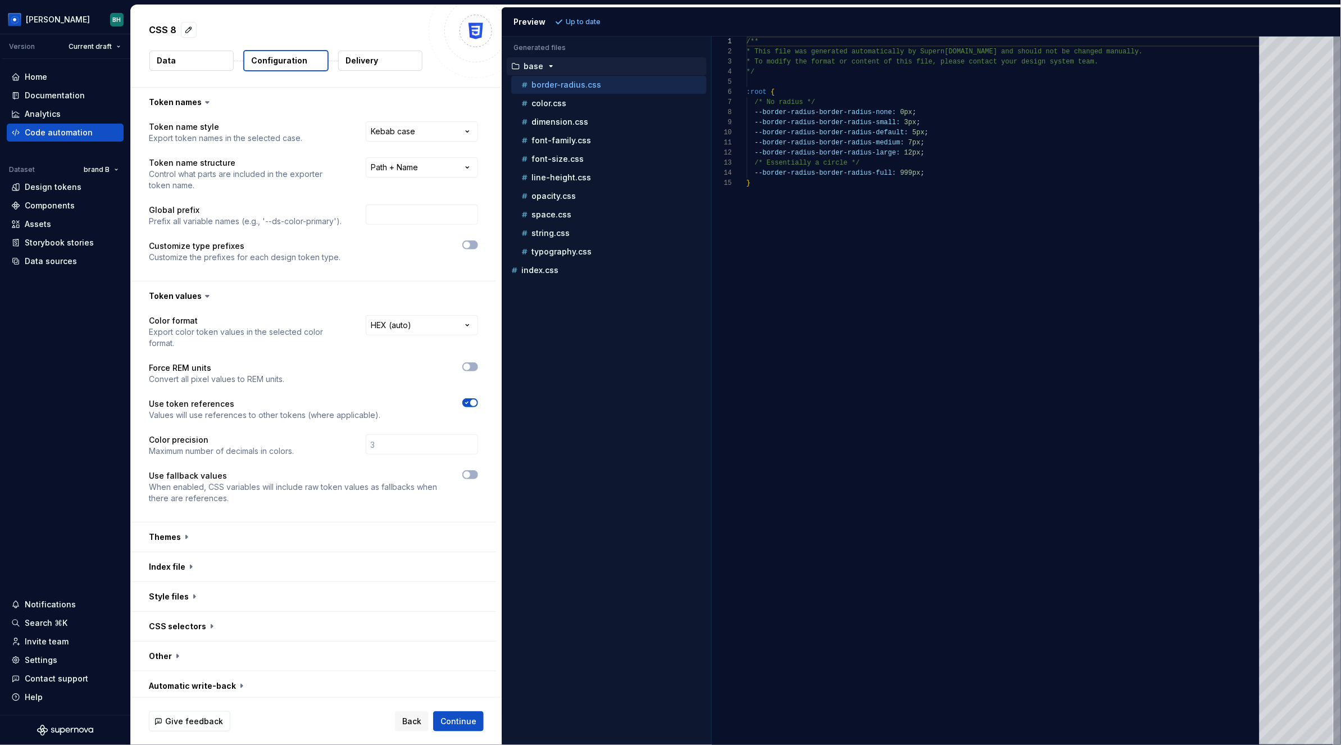
click at [183, 522] on button "button" at bounding box center [313, 536] width 365 height 29
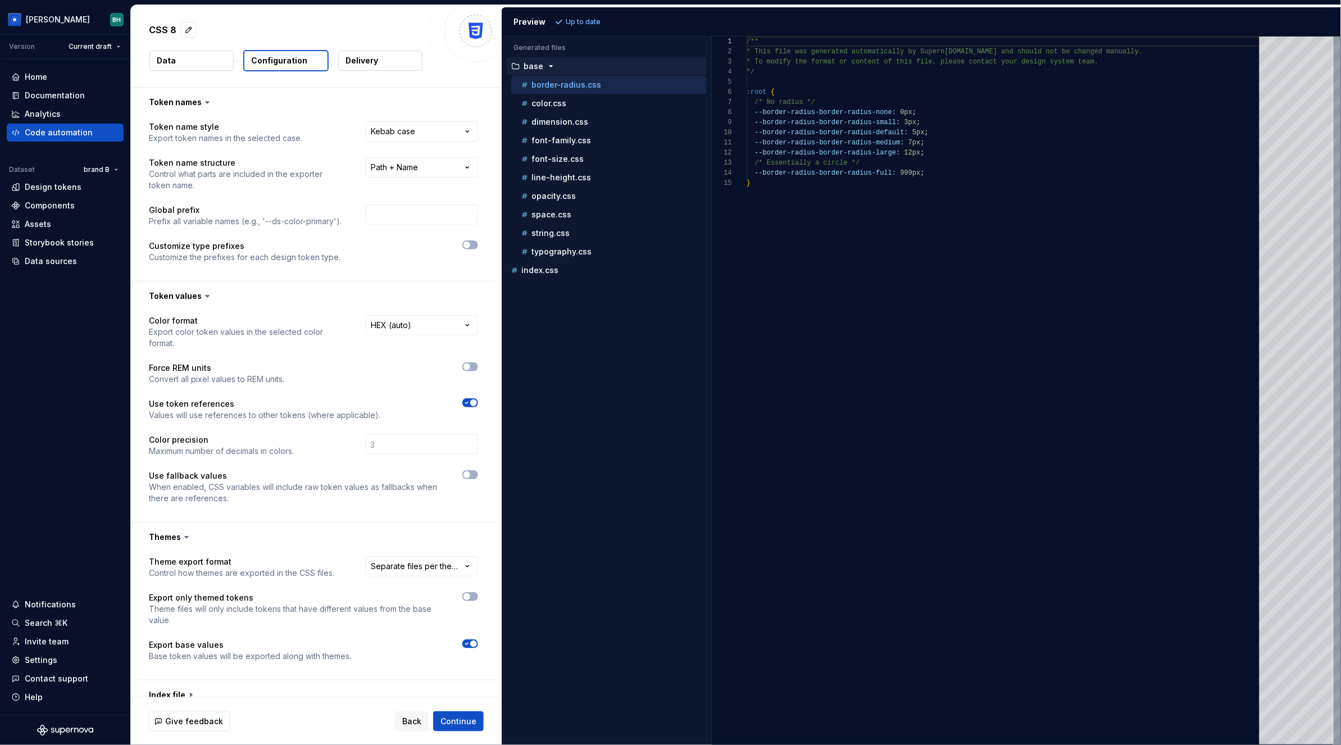
scroll to position [120, 0]
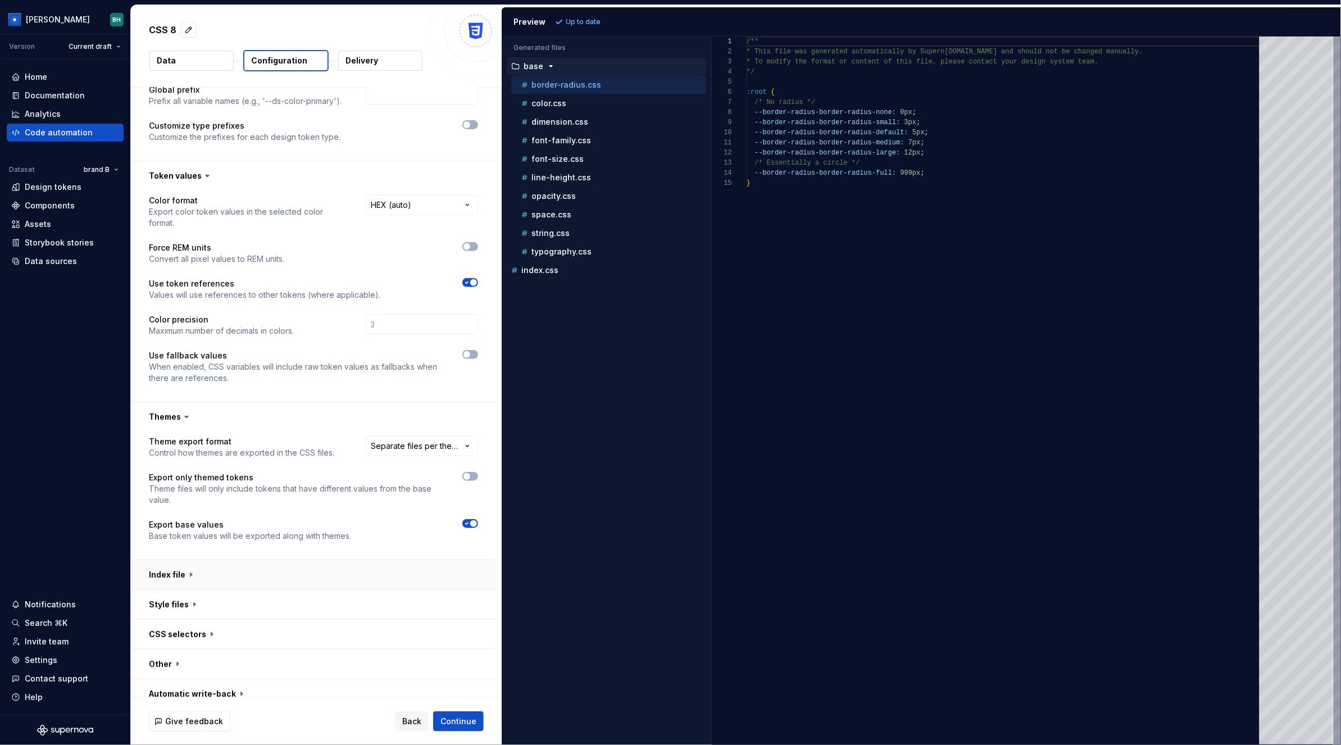
drag, startPoint x: 194, startPoint y: 563, endPoint x: 201, endPoint y: 558, distance: 8.0
click at [194, 563] on button "button" at bounding box center [313, 574] width 365 height 29
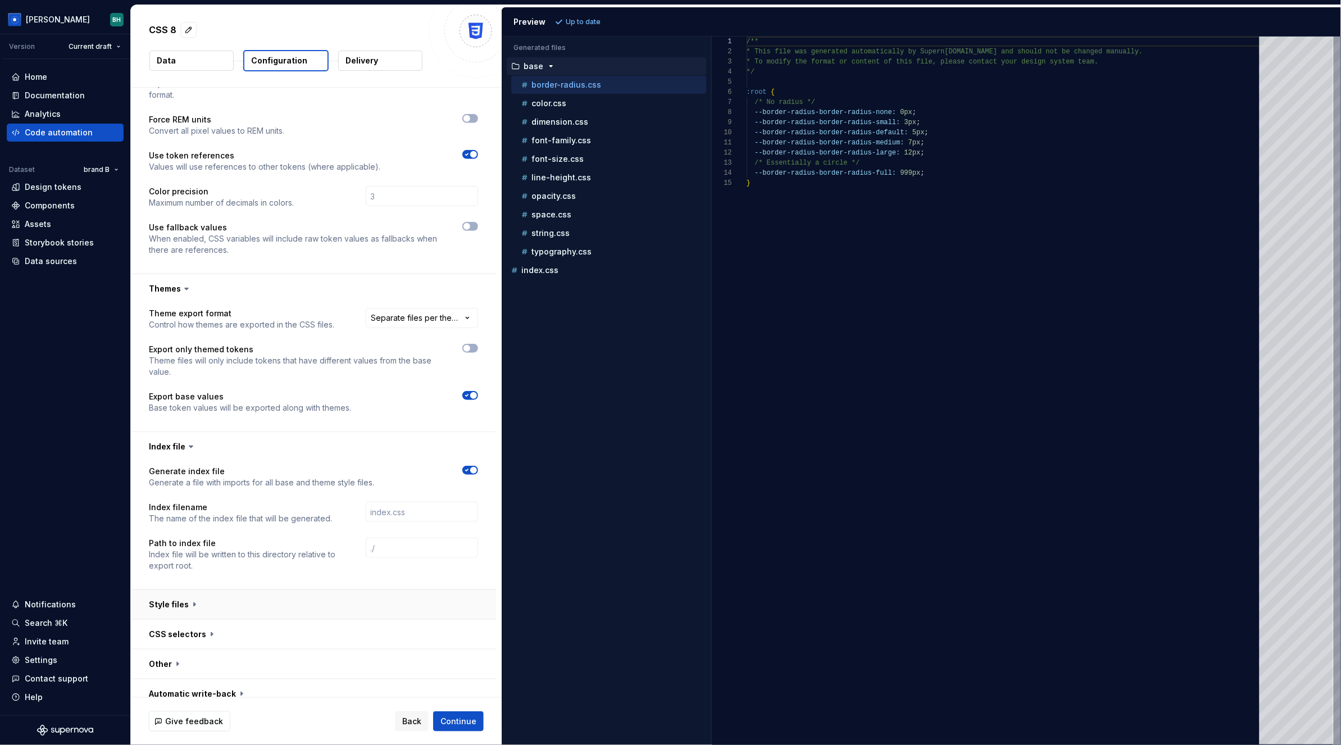
click at [192, 592] on button "button" at bounding box center [313, 604] width 365 height 29
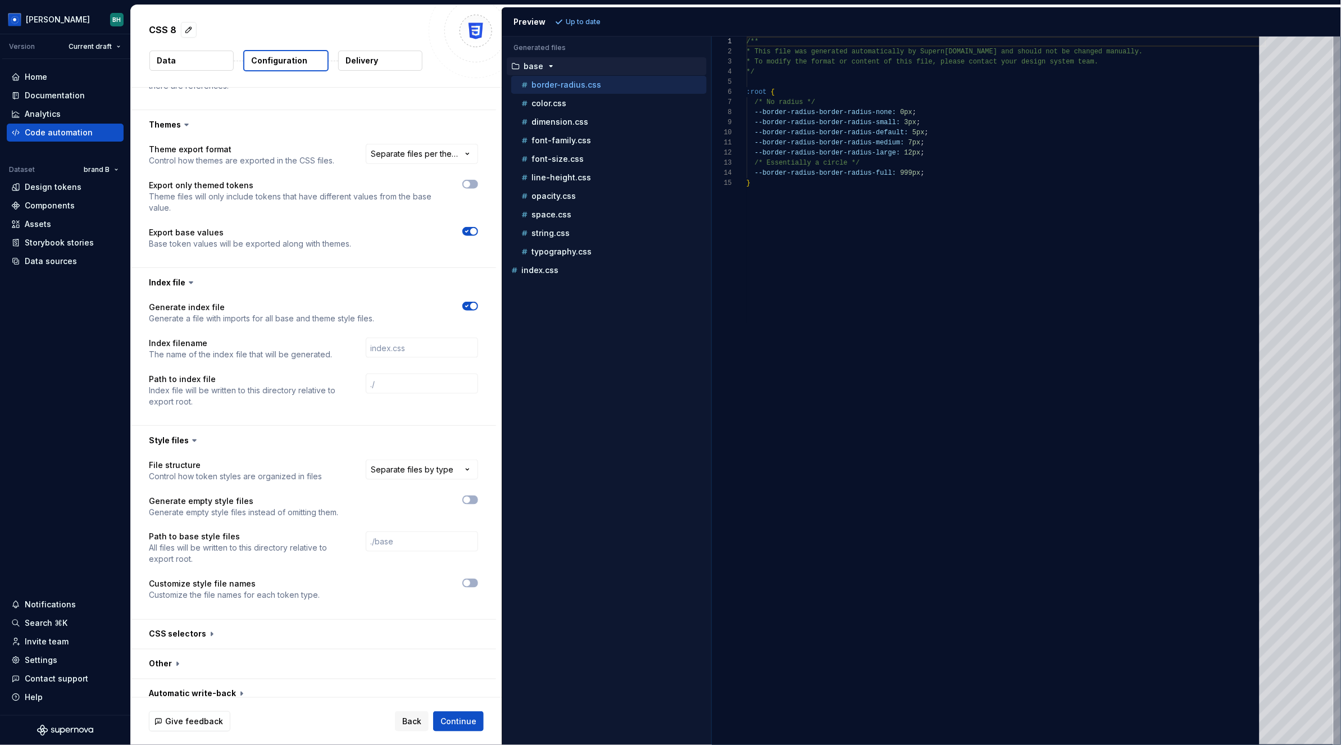
click at [208, 628] on button "button" at bounding box center [313, 634] width 365 height 29
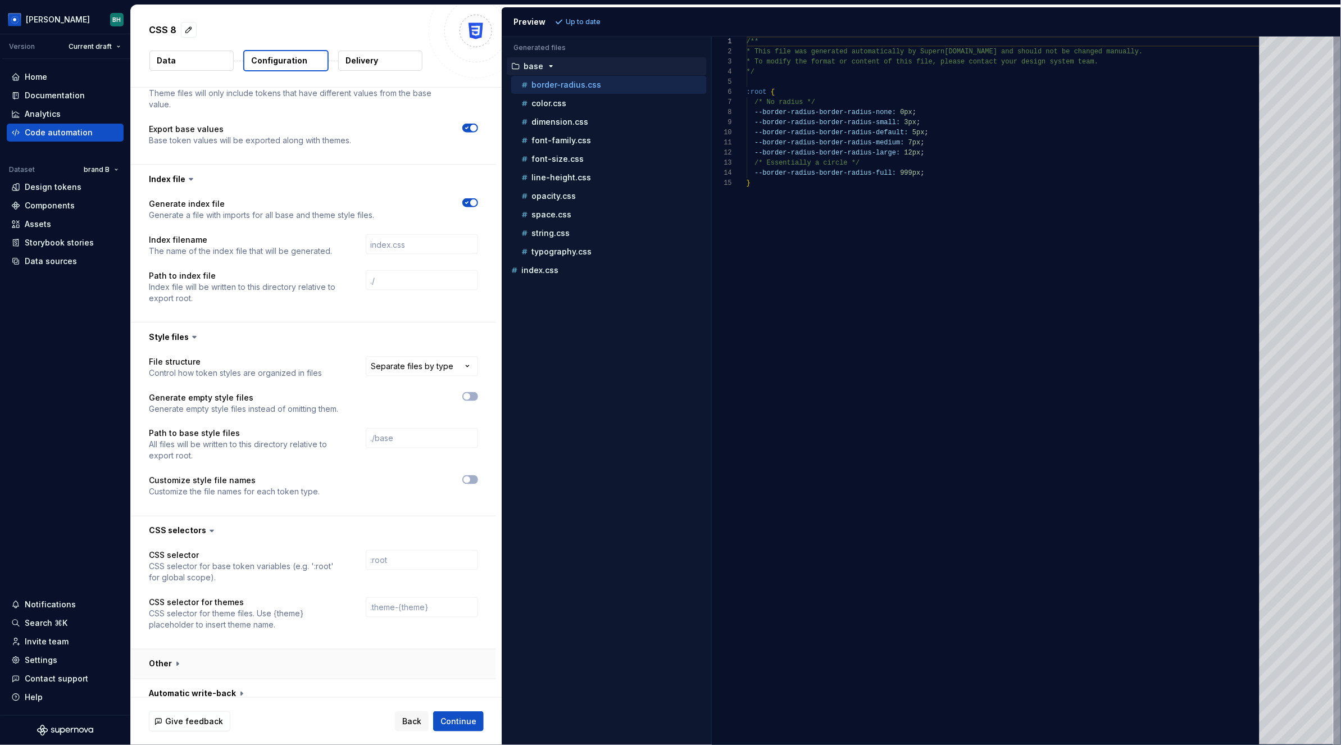
click at [178, 651] on button "button" at bounding box center [313, 663] width 365 height 29
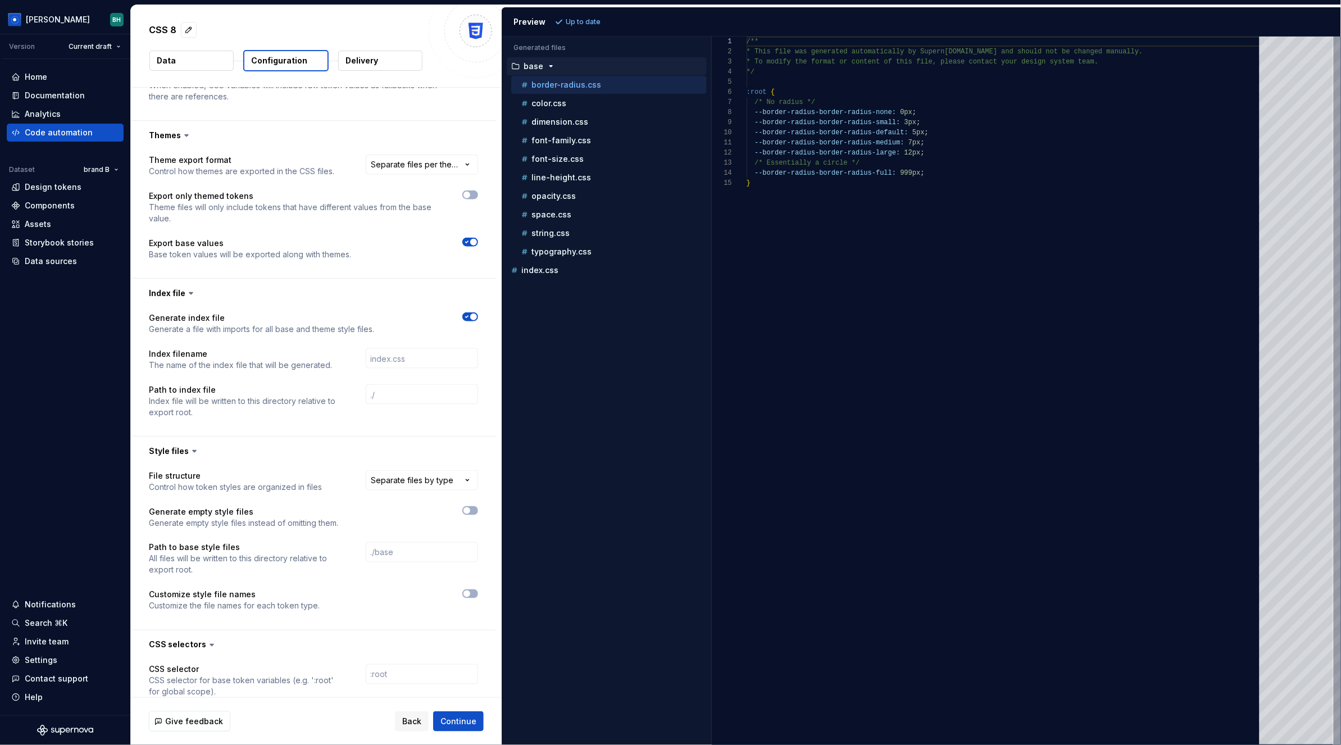
scroll to position [384, 0]
